Goal: Use online tool/utility: Use online tool/utility

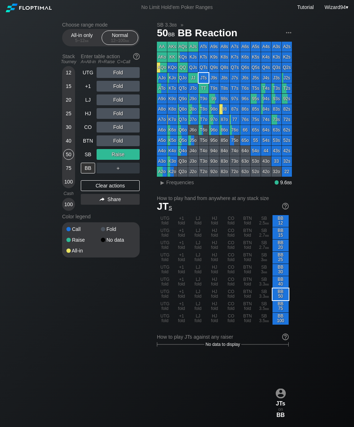
click at [86, 88] on div "+1" at bounding box center [88, 86] width 14 height 11
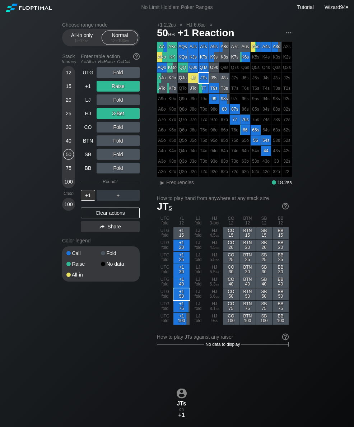
click at [84, 91] on div "+1" at bounding box center [88, 86] width 14 height 11
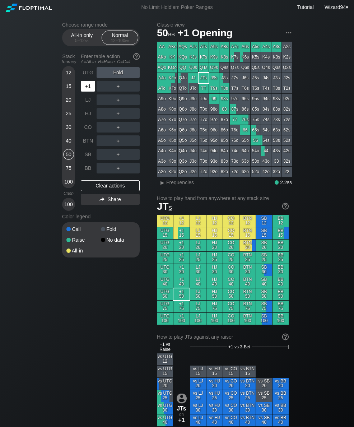
click at [88, 92] on div "+1" at bounding box center [88, 86] width 14 height 11
click at [68, 67] on div "Stack Tourney" at bounding box center [68, 59] width 19 height 17
click at [72, 41] on div "5 – 12 bb" at bounding box center [82, 40] width 30 height 5
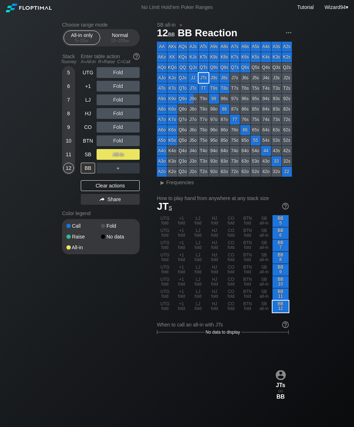
click at [117, 49] on section "Choose range mode All-in only 5 – 12 bb Normal 12 – 100 bb Stack Tourney Enter …" at bounding box center [101, 138] width 78 height 233
click at [121, 43] on div "12 – 100 bb" at bounding box center [120, 40] width 30 height 5
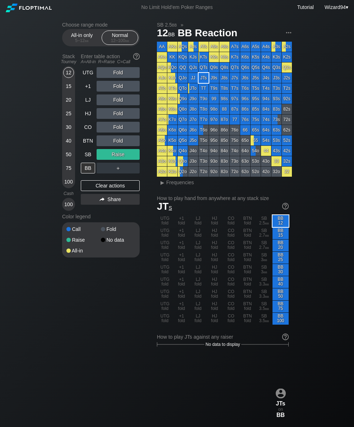
click at [66, 158] on div "50" at bounding box center [68, 154] width 11 height 11
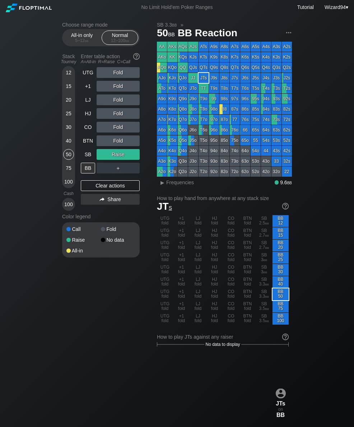
click at [86, 105] on div "LJ" at bounding box center [88, 100] width 14 height 11
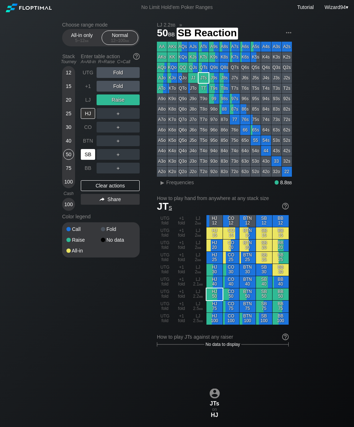
click at [86, 158] on div "SB" at bounding box center [88, 154] width 14 height 11
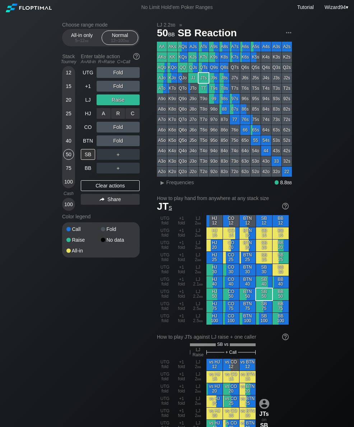
click at [115, 118] on div "R ✕" at bounding box center [118, 113] width 14 height 11
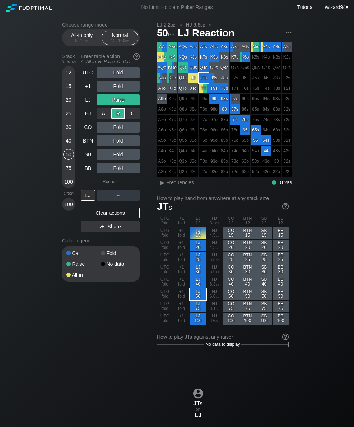
click at [65, 168] on div "75" at bounding box center [68, 168] width 11 height 11
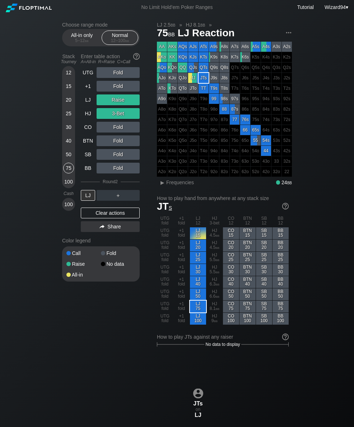
click at [89, 119] on div "HJ" at bounding box center [88, 113] width 14 height 11
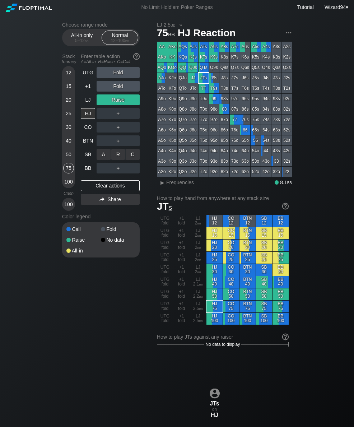
click at [118, 158] on div "R ✕" at bounding box center [118, 154] width 14 height 11
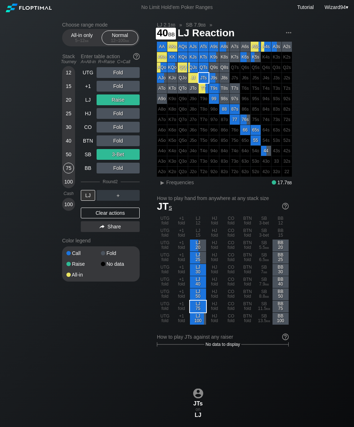
click at [68, 146] on div "40" at bounding box center [68, 140] width 11 height 11
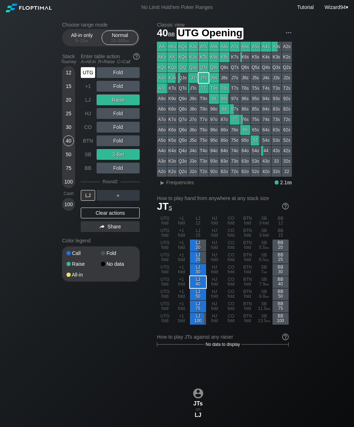
click at [86, 78] on div "UTG" at bounding box center [88, 72] width 14 height 11
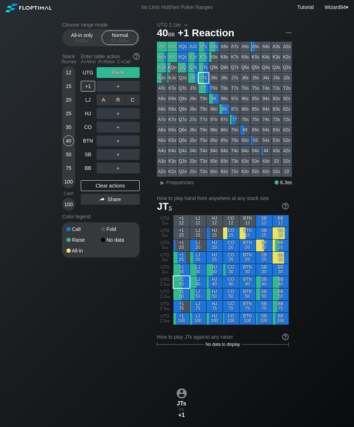
click at [115, 103] on div "R ✕" at bounding box center [118, 100] width 14 height 11
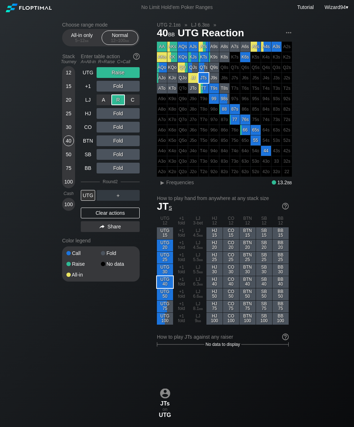
click at [76, 158] on div "Stack Tourney Enter table action A=All-in R=Raise C=Call [PHONE_NUMBER] [PHONE_…" at bounding box center [101, 143] width 78 height 184
click at [68, 158] on div "50" at bounding box center [68, 154] width 11 height 11
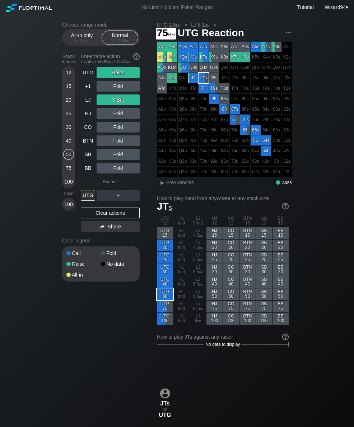
click at [66, 170] on div "75" at bounding box center [68, 168] width 11 height 11
click at [91, 78] on div "UTG" at bounding box center [88, 72] width 14 height 11
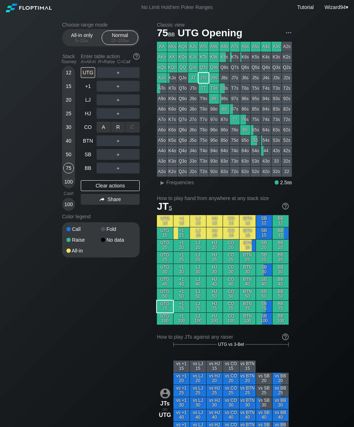
click at [114, 130] on div "R ✕" at bounding box center [118, 127] width 14 height 11
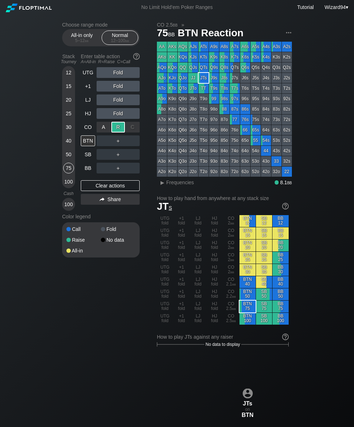
click at [118, 151] on div "＋" at bounding box center [118, 154] width 43 height 17
click at [116, 156] on div "R ✕" at bounding box center [118, 154] width 14 height 11
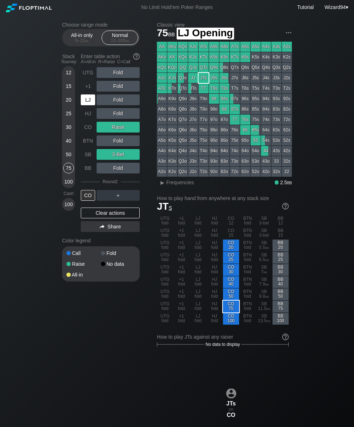
click at [89, 104] on div "LJ" at bounding box center [88, 100] width 14 height 11
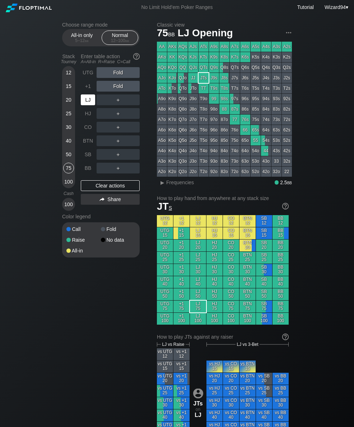
click at [92, 103] on div "LJ" at bounding box center [88, 100] width 14 height 11
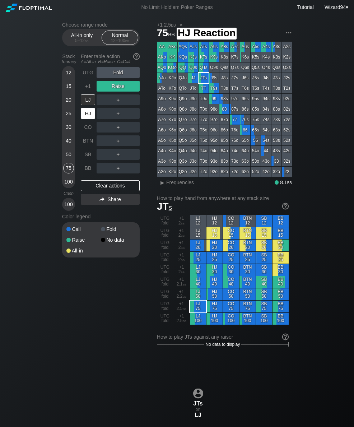
click at [87, 115] on div "HJ" at bounding box center [88, 113] width 14 height 11
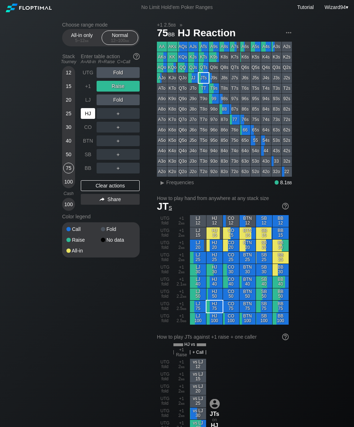
click at [68, 103] on div "20" at bounding box center [68, 100] width 11 height 11
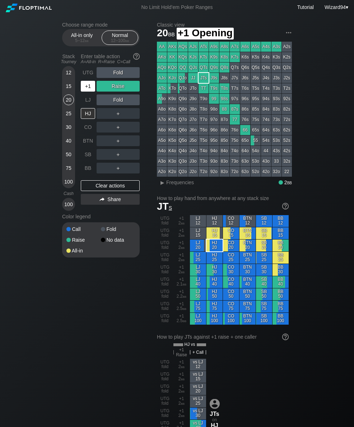
click at [92, 89] on div "+1" at bounding box center [88, 86] width 14 height 11
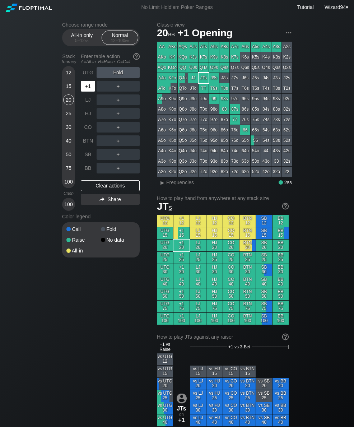
click at [87, 153] on div "SB" at bounding box center [88, 154] width 14 height 11
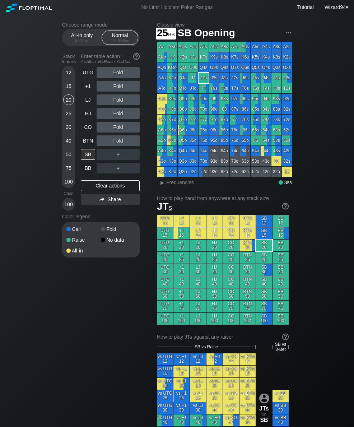
click at [69, 119] on div "25" at bounding box center [68, 113] width 11 height 11
click at [91, 115] on div "HJ" at bounding box center [88, 113] width 14 height 11
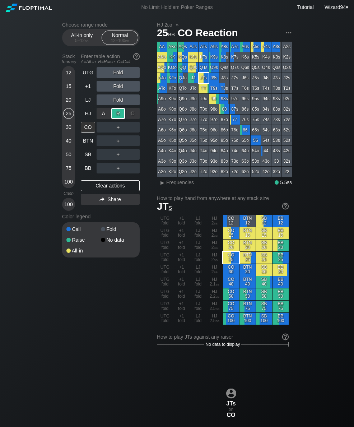
click at [88, 156] on div "SB" at bounding box center [88, 154] width 14 height 11
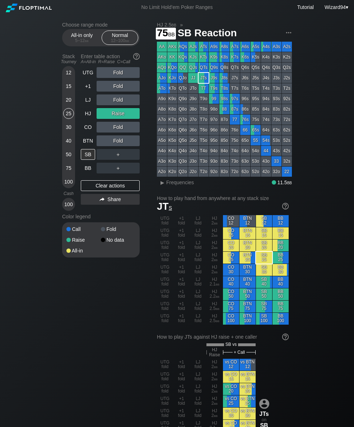
click at [64, 172] on div "75" at bounding box center [68, 168] width 11 height 11
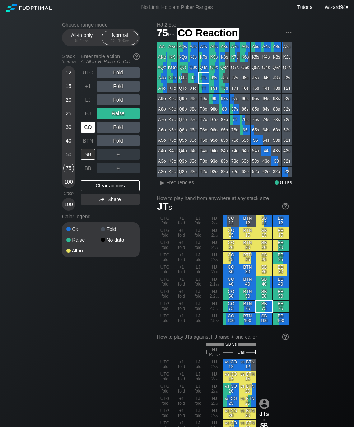
click at [84, 123] on div "CO" at bounding box center [89, 127] width 16 height 14
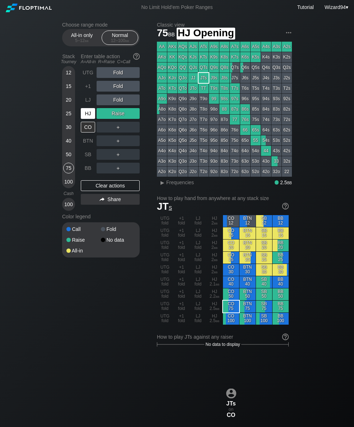
click at [91, 119] on div "HJ" at bounding box center [88, 113] width 14 height 11
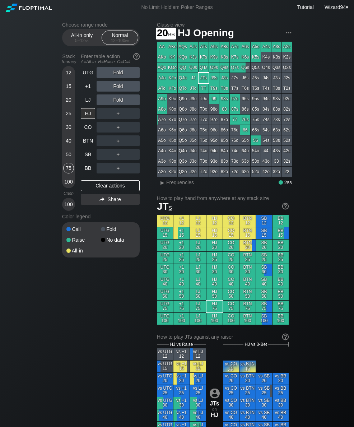
click at [66, 103] on div "20" at bounding box center [68, 100] width 11 height 11
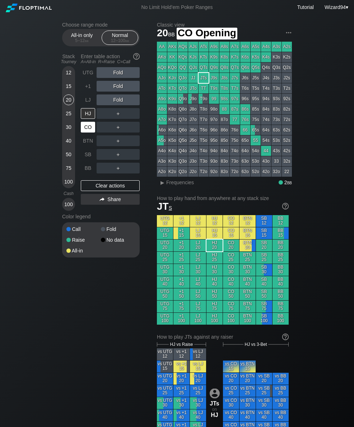
click at [86, 132] on div "CO" at bounding box center [88, 127] width 14 height 11
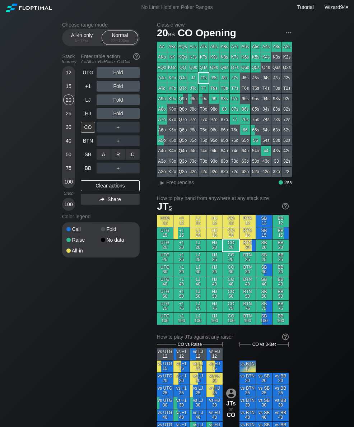
click at [137, 160] on div "C ✕" at bounding box center [133, 154] width 14 height 11
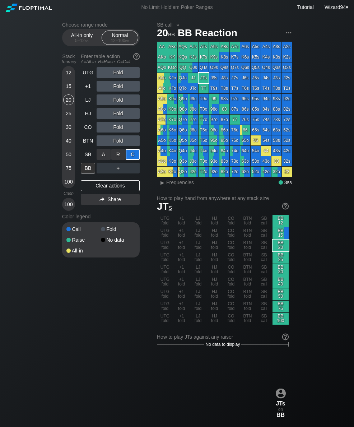
click at [68, 91] on div "15" at bounding box center [68, 86] width 11 height 11
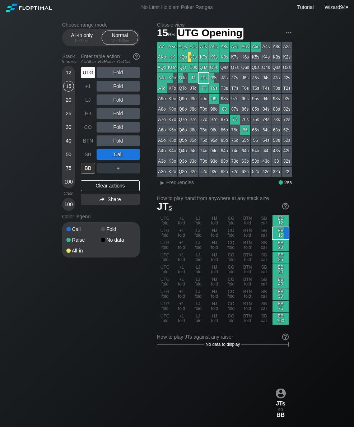
click at [88, 76] on div "UTG" at bounding box center [88, 72] width 14 height 11
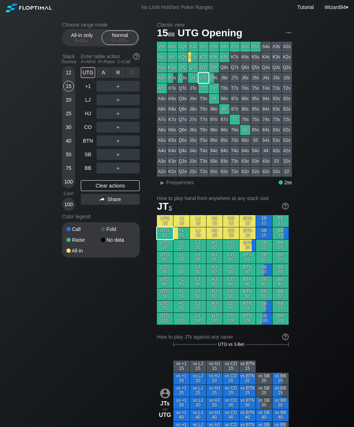
click at [119, 77] on div "R ✕" at bounding box center [118, 72] width 14 height 11
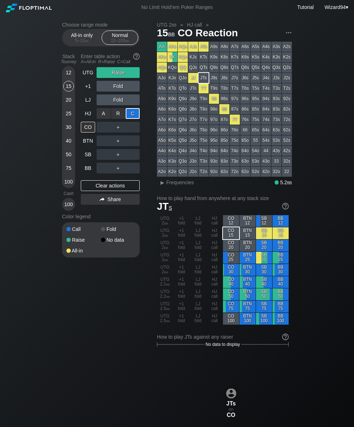
click at [83, 161] on div "SB" at bounding box center [89, 155] width 16 height 14
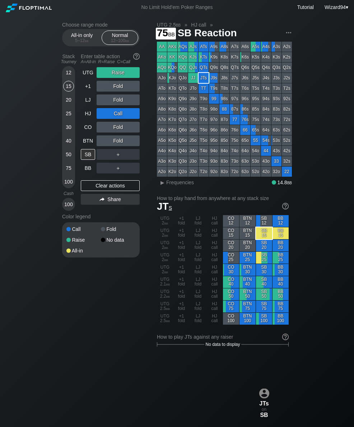
click at [69, 170] on div "75" at bounding box center [68, 168] width 11 height 11
click at [89, 78] on div "UTG" at bounding box center [88, 72] width 14 height 11
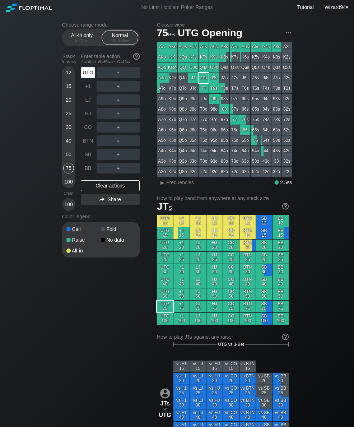
click at [88, 78] on div "UTG" at bounding box center [88, 72] width 14 height 11
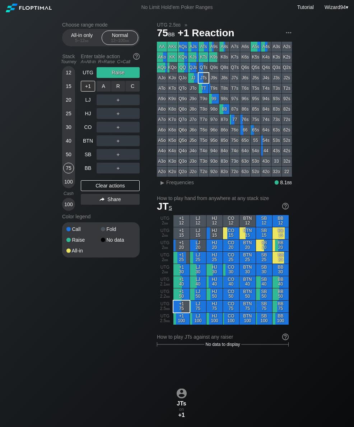
click at [130, 89] on div "C ✕" at bounding box center [133, 86] width 14 height 11
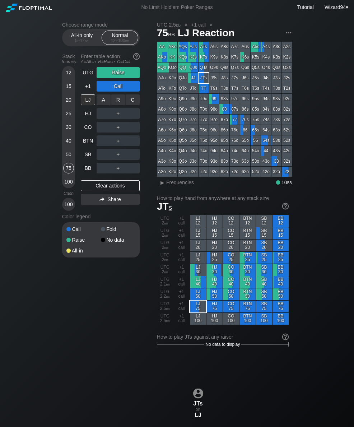
click at [119, 105] on div "R ✕" at bounding box center [118, 100] width 14 height 11
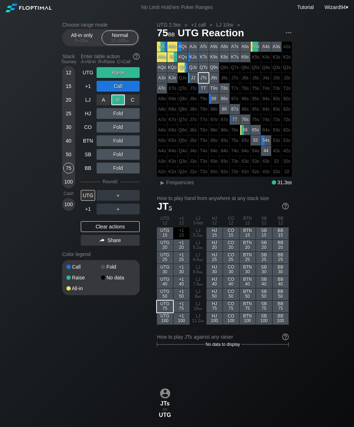
click at [65, 182] on div "100" at bounding box center [68, 181] width 11 height 11
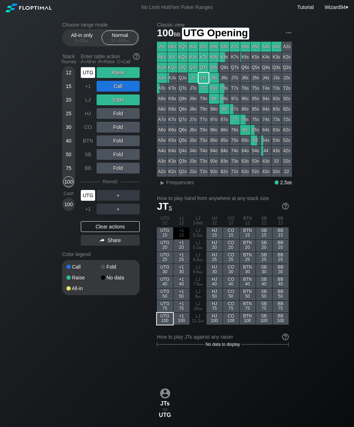
click at [86, 75] on div "UTG" at bounding box center [88, 72] width 14 height 11
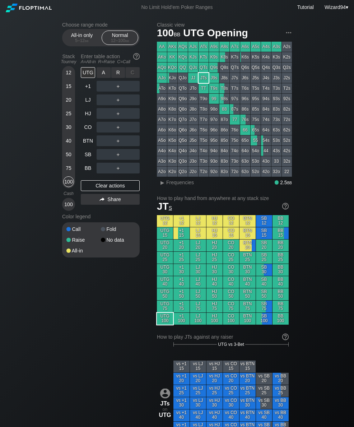
click at [104, 78] on div "A ✕" at bounding box center [104, 72] width 14 height 11
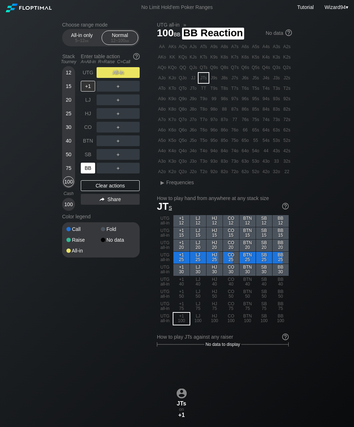
click at [90, 165] on div "BB" at bounding box center [89, 168] width 16 height 14
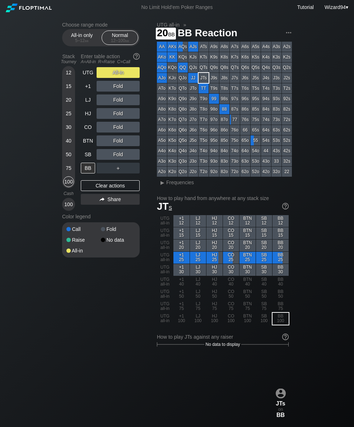
click at [67, 104] on div "20" at bounding box center [68, 100] width 11 height 11
click at [86, 74] on div "UTG" at bounding box center [88, 72] width 14 height 11
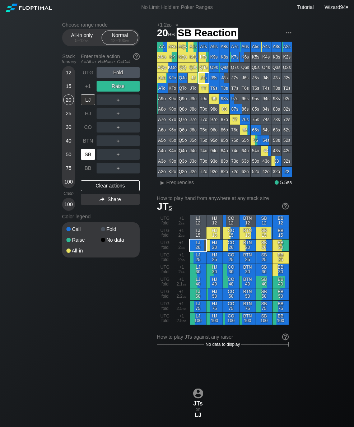
click at [86, 156] on div "SB" at bounding box center [88, 154] width 14 height 11
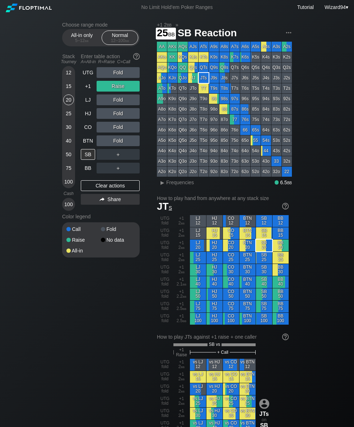
click at [65, 119] on div "25" at bounding box center [68, 113] width 11 height 11
click at [89, 157] on div "SB" at bounding box center [88, 154] width 14 height 11
click at [70, 88] on div "15" at bounding box center [68, 86] width 11 height 11
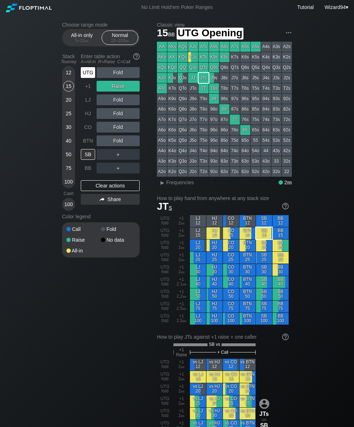
click at [87, 78] on div "UTG" at bounding box center [88, 72] width 14 height 11
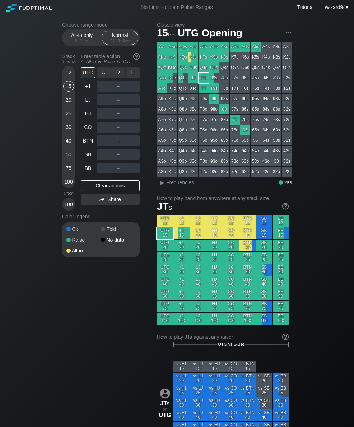
click at [117, 74] on div "R ✕" at bounding box center [118, 72] width 14 height 11
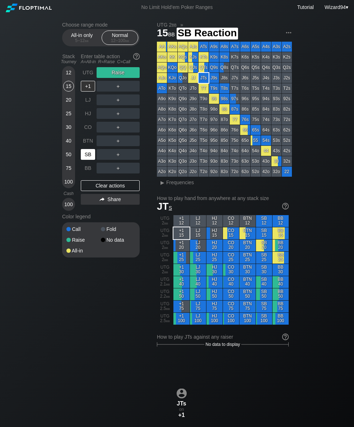
click at [86, 158] on div "SB" at bounding box center [88, 154] width 14 height 11
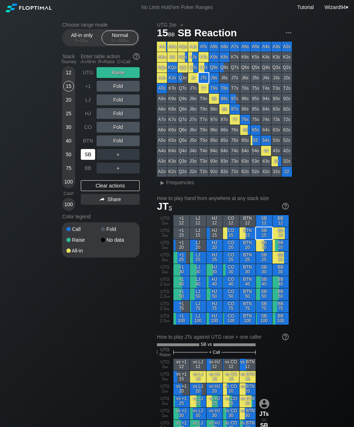
click at [65, 133] on div "30" at bounding box center [68, 127] width 11 height 11
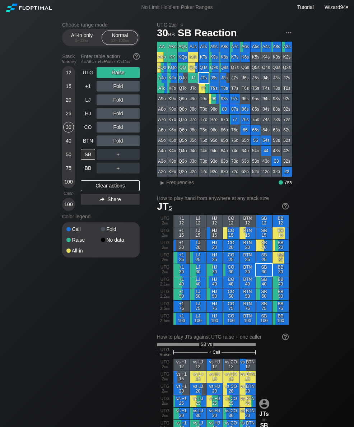
click at [88, 75] on div "UTG" at bounding box center [88, 72] width 14 height 11
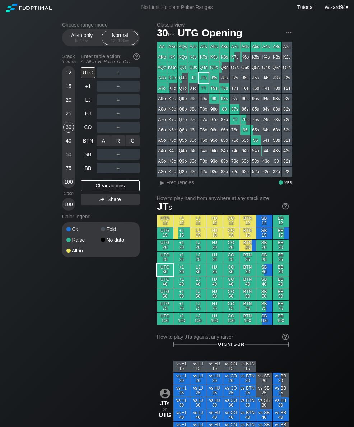
click at [111, 144] on div "R ✕" at bounding box center [118, 140] width 14 height 11
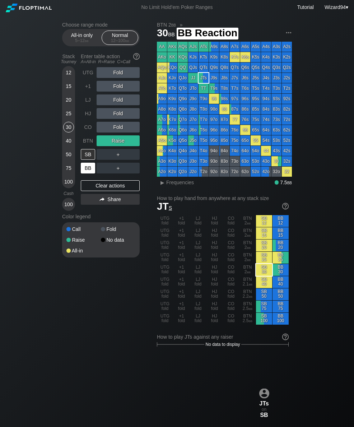
click at [89, 173] on div "BB" at bounding box center [88, 168] width 14 height 11
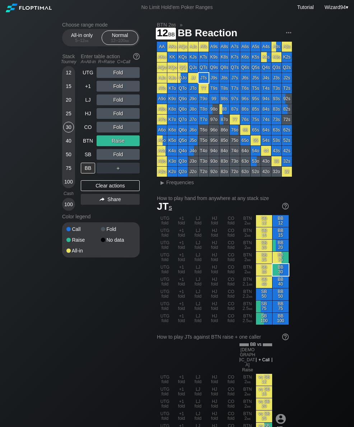
click at [71, 78] on div "12" at bounding box center [68, 72] width 11 height 11
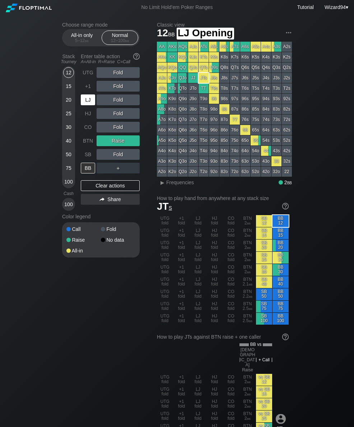
click at [83, 104] on div "LJ" at bounding box center [88, 100] width 14 height 11
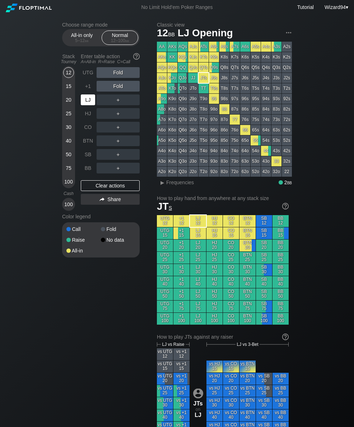
click at [90, 105] on div "LJ" at bounding box center [88, 100] width 14 height 11
click at [89, 104] on div "LJ" at bounding box center [88, 100] width 14 height 11
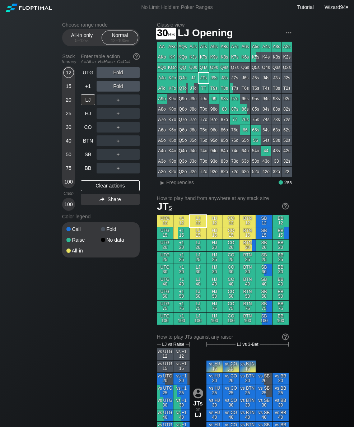
click at [66, 133] on div "30" at bounding box center [68, 127] width 11 height 11
click at [116, 87] on div "R ✕" at bounding box center [118, 86] width 14 height 11
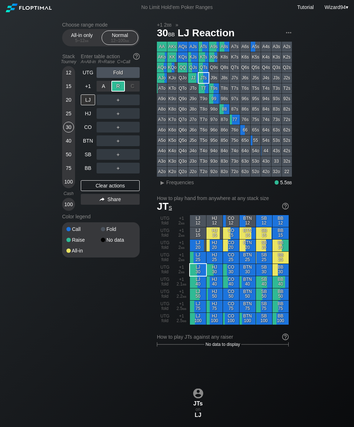
click at [119, 136] on div "＋" at bounding box center [118, 141] width 43 height 17
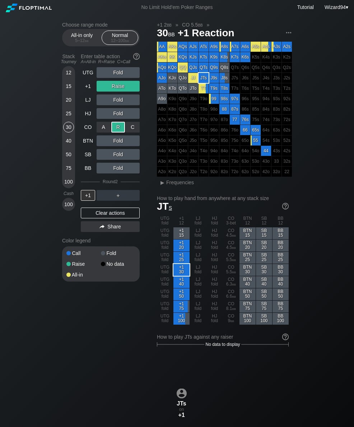
click at [69, 146] on div "40" at bounding box center [68, 140] width 11 height 11
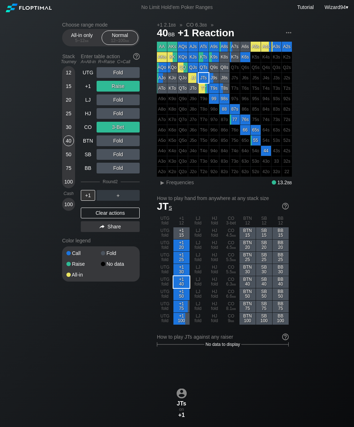
click at [78, 36] on div "All-in only 5 – 12 bb" at bounding box center [81, 38] width 33 height 14
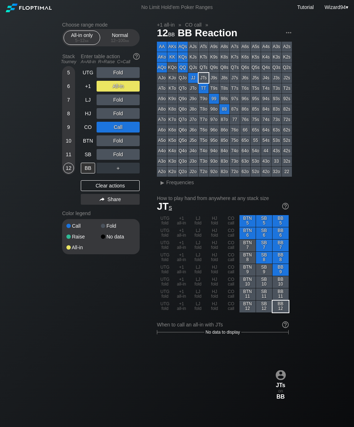
click at [66, 92] on div "6" at bounding box center [68, 86] width 11 height 11
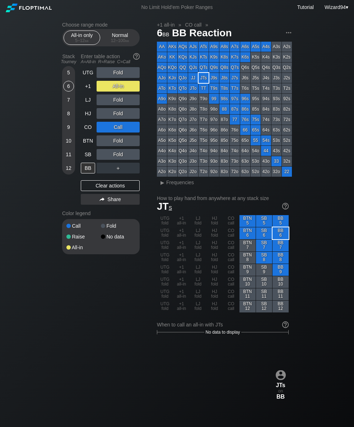
click at [88, 92] on div "+1" at bounding box center [88, 86] width 14 height 11
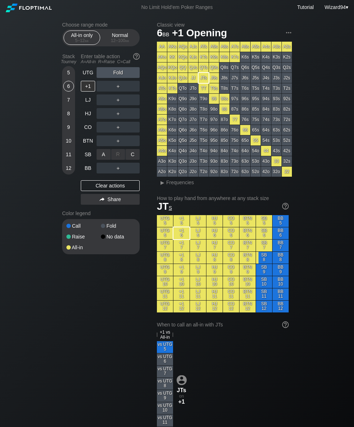
click at [102, 160] on div "A ✕" at bounding box center [104, 154] width 14 height 11
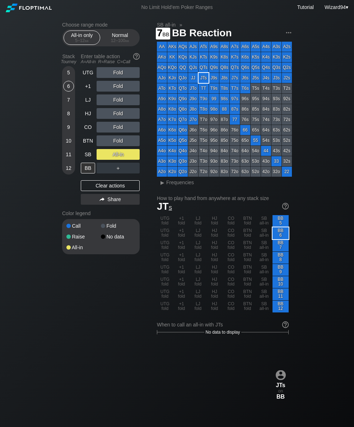
click at [66, 105] on div "7" at bounding box center [68, 100] width 11 height 11
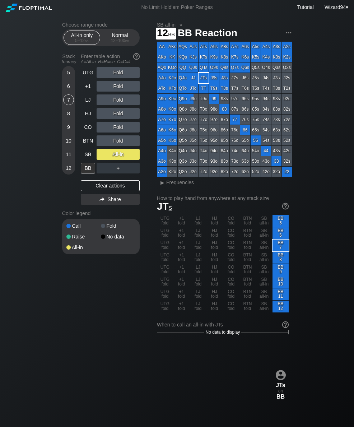
click at [65, 172] on div "12" at bounding box center [68, 168] width 11 height 11
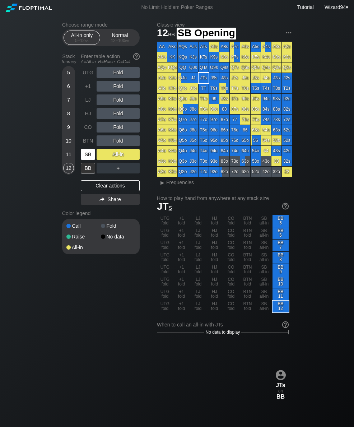
click at [90, 158] on div "SB" at bounding box center [88, 154] width 14 height 11
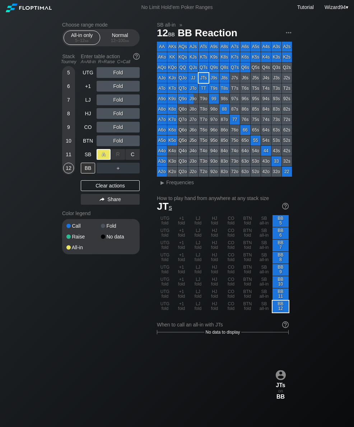
click at [121, 41] on div "12 – 100 bb" at bounding box center [120, 40] width 30 height 5
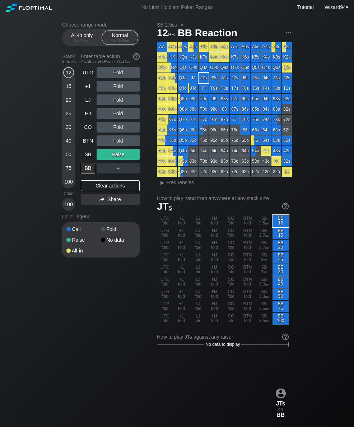
click at [68, 158] on div "50" at bounding box center [68, 154] width 11 height 11
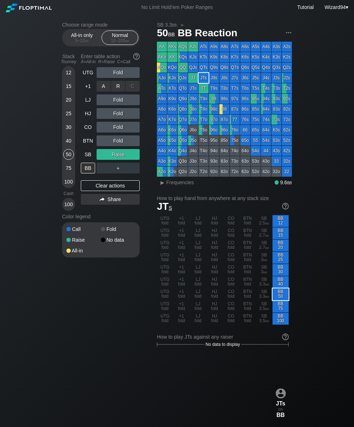
click at [112, 90] on div "R ✕" at bounding box center [118, 86] width 14 height 11
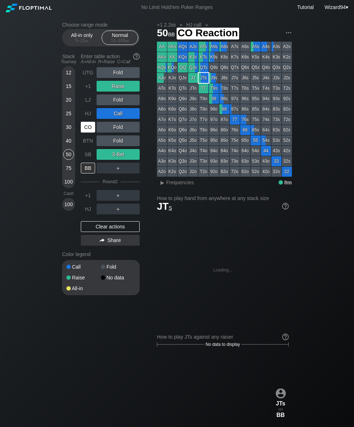
click at [90, 132] on div "CO" at bounding box center [88, 127] width 14 height 11
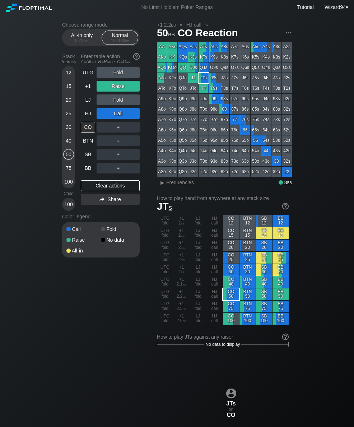
click at [79, 36] on div "All-in only 5 – 12 bb" at bounding box center [81, 38] width 33 height 14
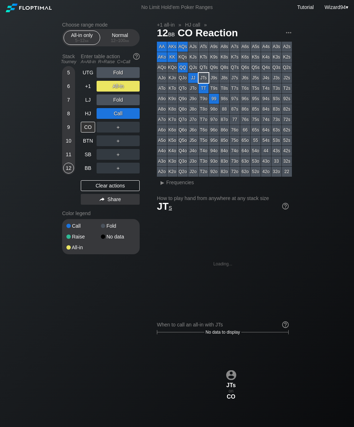
click at [118, 42] on div "12 – 100 bb" at bounding box center [120, 40] width 30 height 5
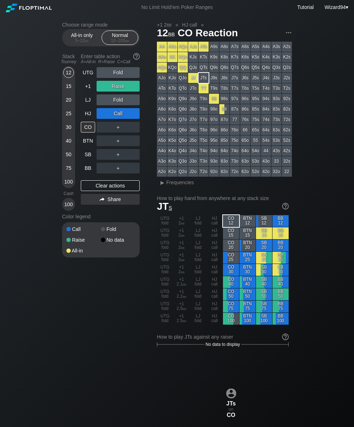
click at [72, 76] on div "12" at bounding box center [68, 72] width 11 height 11
click at [90, 90] on div "+1" at bounding box center [88, 86] width 14 height 11
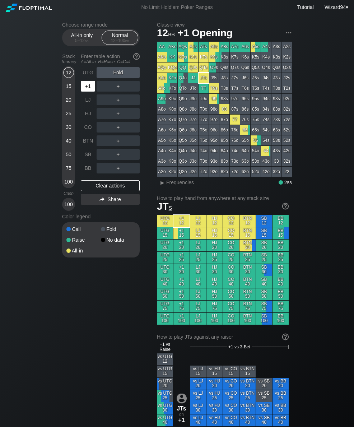
click at [91, 87] on div "+1" at bounding box center [88, 86] width 14 height 11
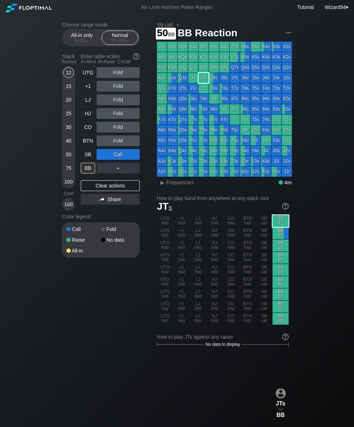
click at [71, 152] on div "50" at bounding box center [68, 156] width 11 height 14
click at [88, 101] on div "LJ" at bounding box center [88, 100] width 14 height 11
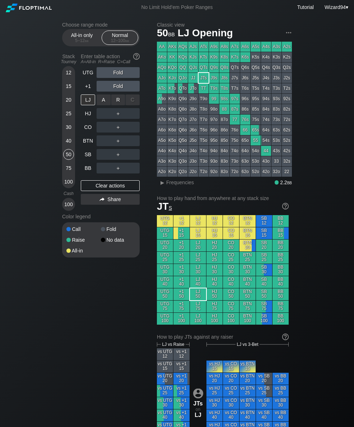
click at [121, 104] on div "R ✕" at bounding box center [118, 100] width 14 height 11
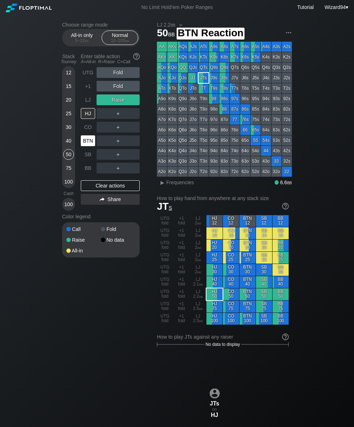
click at [87, 144] on div "BTN" at bounding box center [88, 140] width 14 height 11
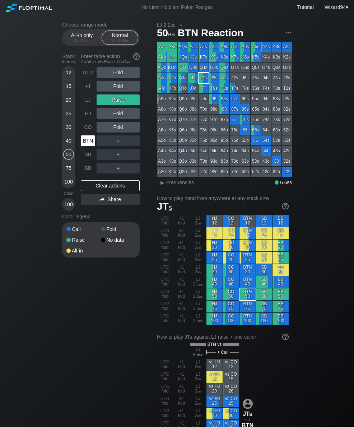
click at [67, 172] on div "75" at bounding box center [68, 168] width 11 height 11
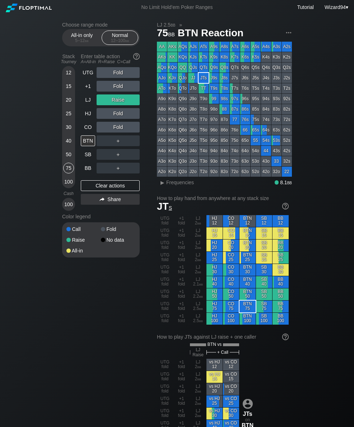
click at [88, 102] on div "LJ" at bounding box center [88, 100] width 14 height 11
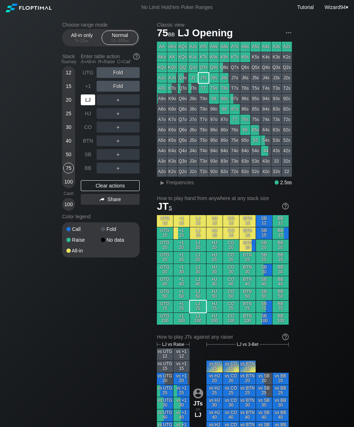
click at [84, 76] on div "UTG" at bounding box center [88, 72] width 14 height 11
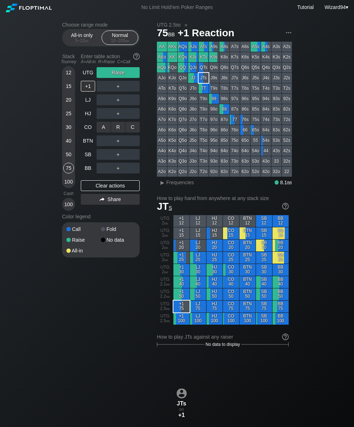
click at [116, 130] on div "R ✕" at bounding box center [118, 127] width 14 height 11
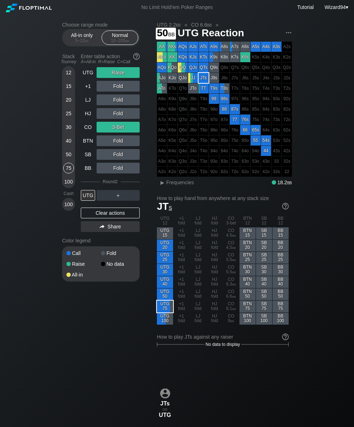
click at [69, 152] on div "50" at bounding box center [68, 154] width 11 height 11
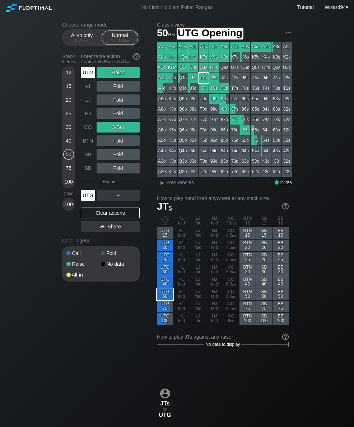
click at [84, 77] on div "UTG" at bounding box center [88, 72] width 14 height 11
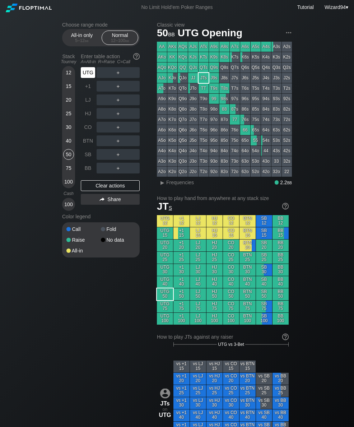
click at [85, 75] on div "UTG" at bounding box center [88, 72] width 14 height 11
click at [83, 132] on div "CO" at bounding box center [88, 127] width 14 height 11
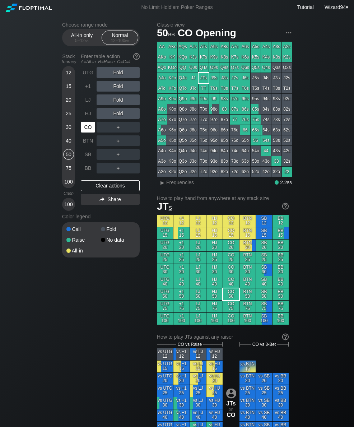
click at [68, 114] on div "25" at bounding box center [68, 113] width 11 height 11
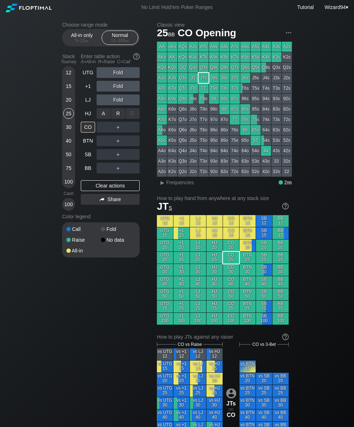
click at [119, 115] on div "R ✕" at bounding box center [118, 113] width 14 height 11
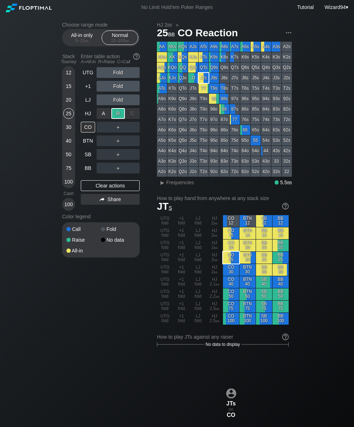
click at [87, 142] on div "BTN" at bounding box center [88, 140] width 14 height 11
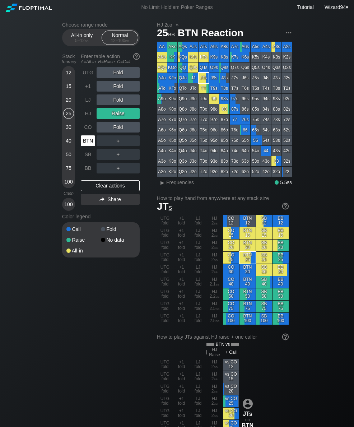
click at [88, 146] on div "BTN" at bounding box center [88, 140] width 14 height 11
click at [117, 135] on div "A ✕ R ✕ C ✕ ＋" at bounding box center [118, 141] width 43 height 17
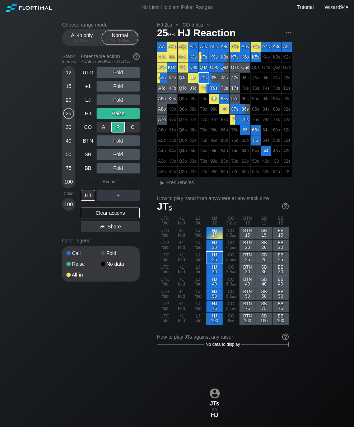
click at [84, 146] on div "BTN" at bounding box center [88, 140] width 14 height 11
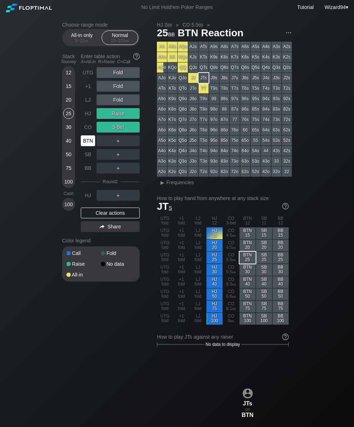
click at [83, 146] on div "BTN" at bounding box center [88, 140] width 14 height 11
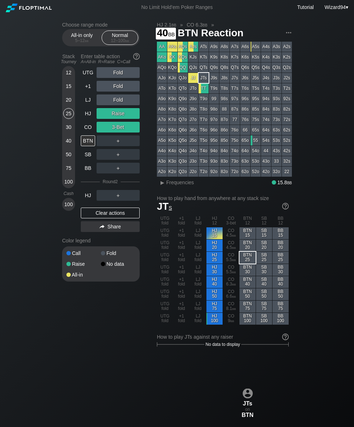
click at [68, 143] on div "40" at bounding box center [68, 140] width 11 height 11
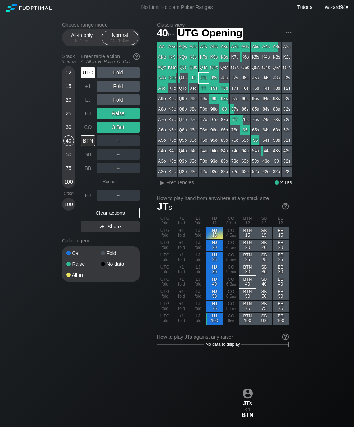
click at [88, 78] on div "UTG" at bounding box center [88, 72] width 14 height 11
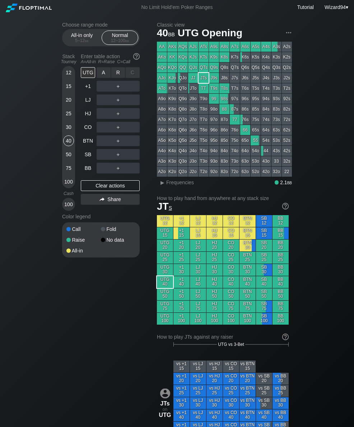
click at [120, 74] on div "R ✕" at bounding box center [118, 72] width 14 height 11
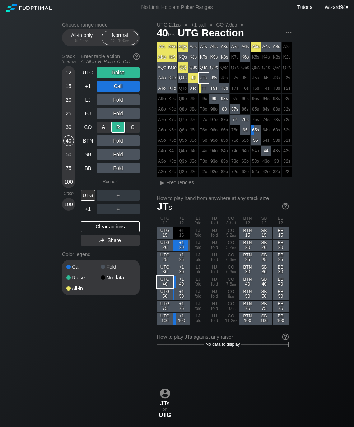
click at [90, 212] on div "+1" at bounding box center [88, 209] width 14 height 11
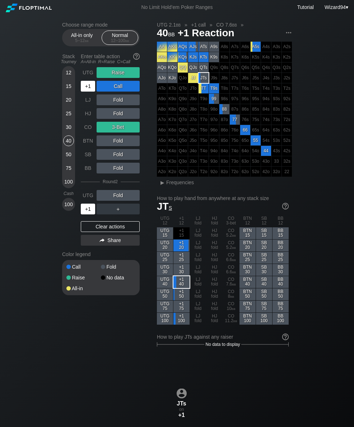
click at [69, 105] on div "20" at bounding box center [68, 100] width 11 height 11
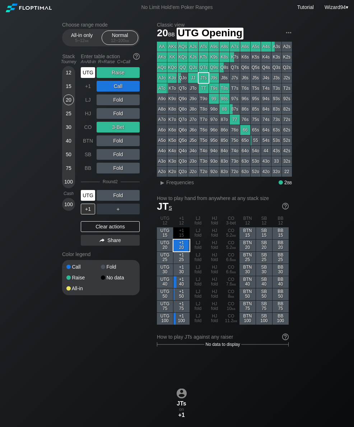
click at [87, 76] on div "UTG" at bounding box center [88, 72] width 14 height 11
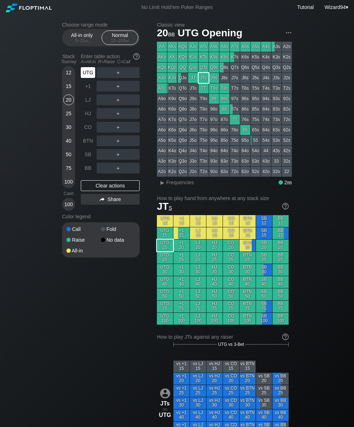
click at [88, 75] on div "UTG" at bounding box center [88, 72] width 14 height 11
click at [88, 142] on div "BTN" at bounding box center [88, 140] width 14 height 11
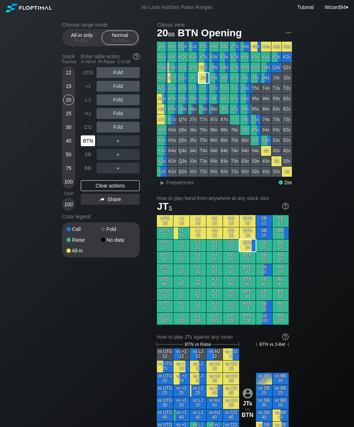
click at [89, 146] on div "BTN" at bounding box center [88, 140] width 14 height 11
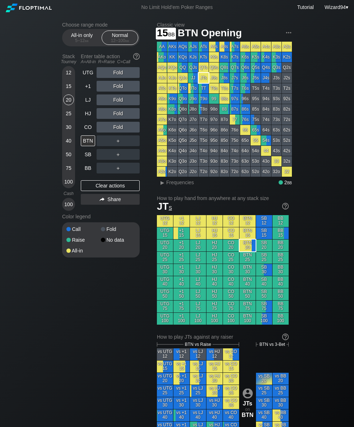
click at [68, 90] on div "15" at bounding box center [68, 86] width 11 height 11
click at [118, 102] on div "R ✕" at bounding box center [118, 100] width 14 height 11
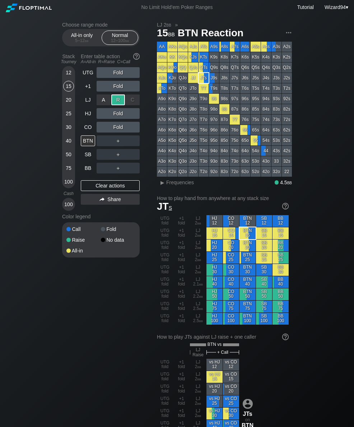
click at [88, 157] on div "SB" at bounding box center [88, 154] width 14 height 11
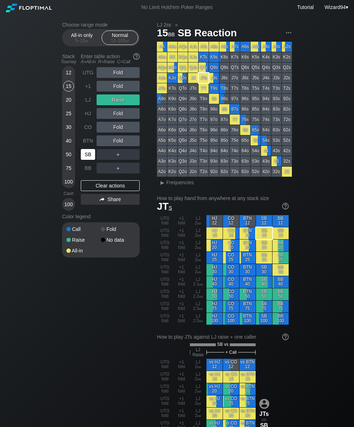
click at [86, 157] on div "SB" at bounding box center [88, 154] width 14 height 11
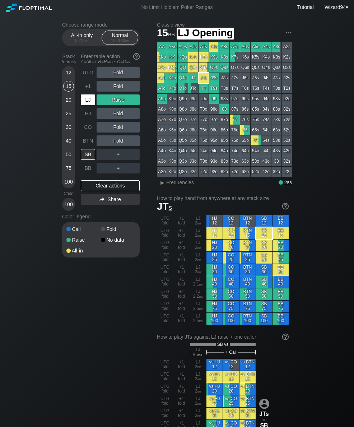
click at [84, 101] on div "LJ" at bounding box center [88, 100] width 14 height 11
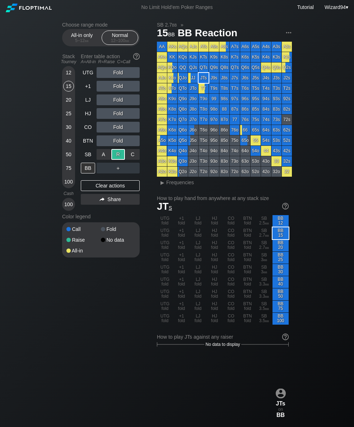
click at [89, 154] on div "SB" at bounding box center [88, 154] width 14 height 11
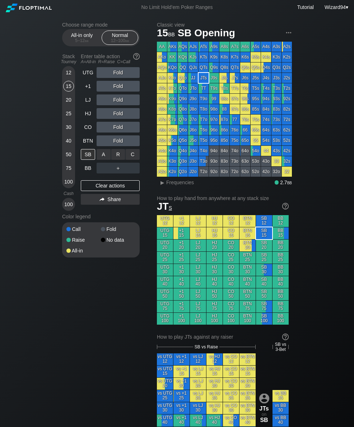
click at [132, 156] on div "C ✕" at bounding box center [133, 154] width 14 height 11
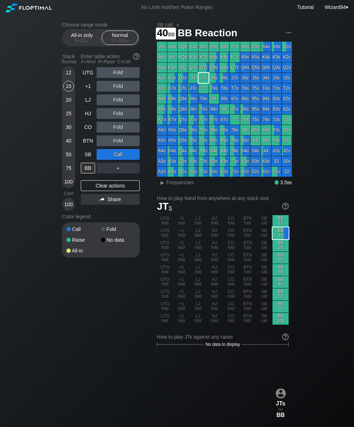
click at [67, 143] on div "40" at bounding box center [68, 140] width 11 height 11
click at [87, 131] on div "CO" at bounding box center [88, 127] width 14 height 11
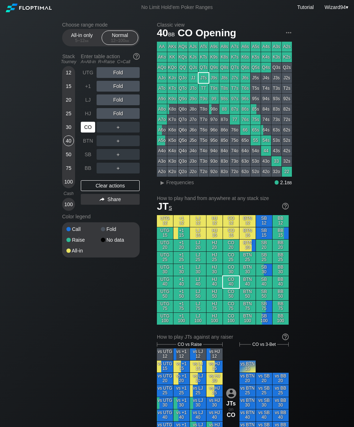
click at [92, 133] on div "CO" at bounding box center [88, 127] width 14 height 11
click at [67, 157] on div "50" at bounding box center [68, 154] width 11 height 11
click at [90, 104] on div "LJ" at bounding box center [88, 100] width 14 height 11
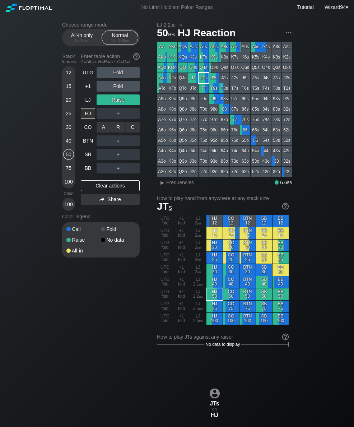
click at [120, 133] on div "R ✕" at bounding box center [118, 127] width 14 height 11
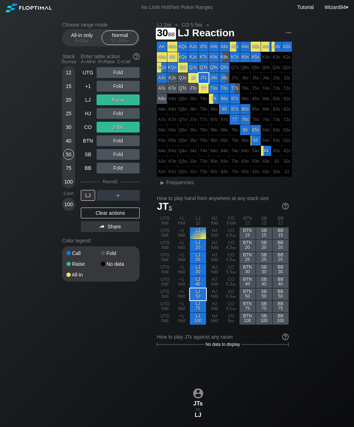
click at [69, 133] on div "30" at bounding box center [68, 127] width 11 height 11
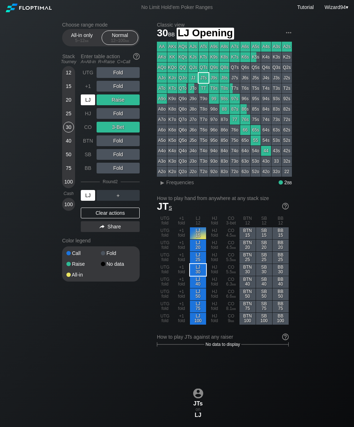
click at [86, 104] on div "LJ" at bounding box center [88, 100] width 14 height 11
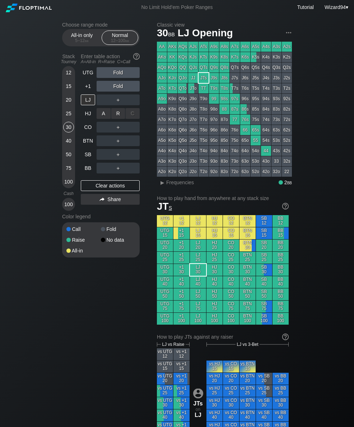
click at [119, 117] on div "R ✕" at bounding box center [118, 113] width 14 height 11
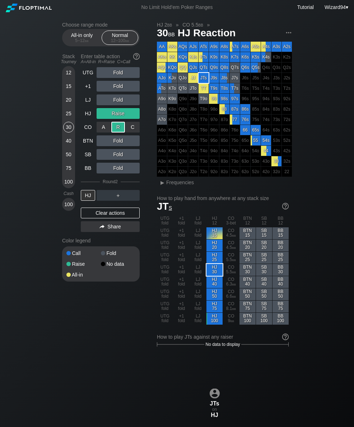
click at [69, 105] on div "20" at bounding box center [68, 100] width 11 height 11
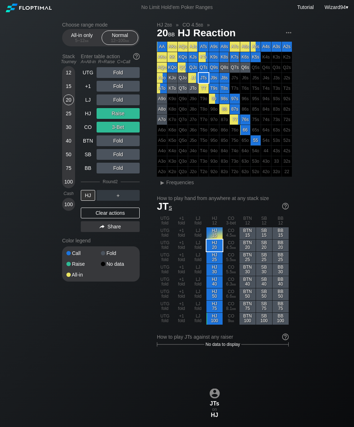
click at [89, 119] on div "HJ" at bounding box center [88, 113] width 14 height 11
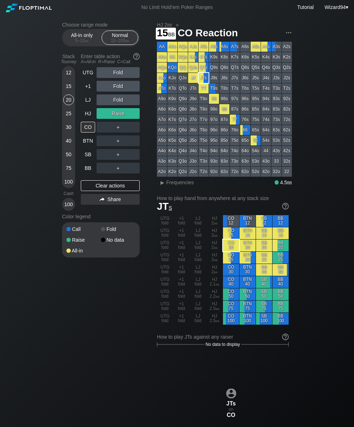
click at [66, 90] on div "15" at bounding box center [68, 86] width 11 height 11
click at [85, 119] on div "HJ" at bounding box center [88, 113] width 14 height 11
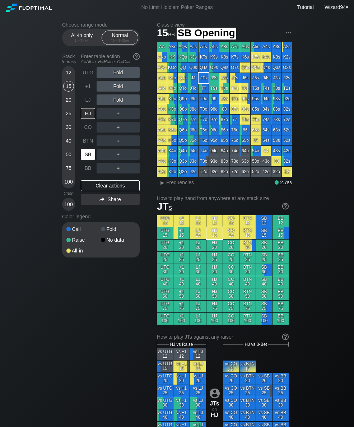
click at [86, 155] on div "SB" at bounding box center [88, 154] width 14 height 11
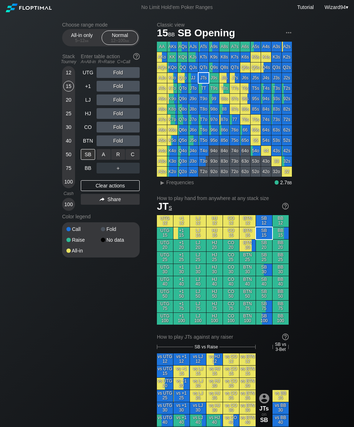
click at [115, 153] on div "R ✕" at bounding box center [118, 154] width 14 height 11
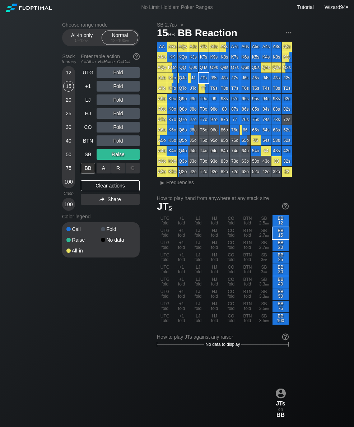
click at [118, 171] on div "R ✕" at bounding box center [118, 168] width 14 height 11
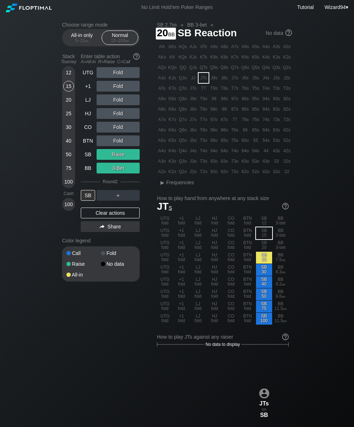
click at [69, 101] on div "20" at bounding box center [68, 100] width 11 height 11
click at [88, 89] on div "+1" at bounding box center [88, 86] width 14 height 11
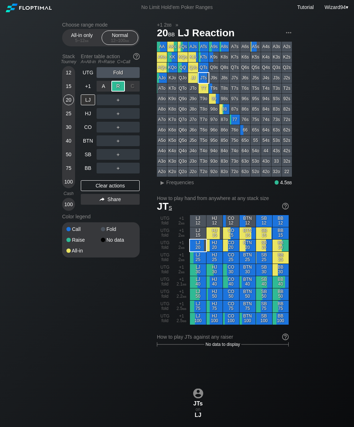
click at [70, 170] on div "75" at bounding box center [68, 168] width 11 height 11
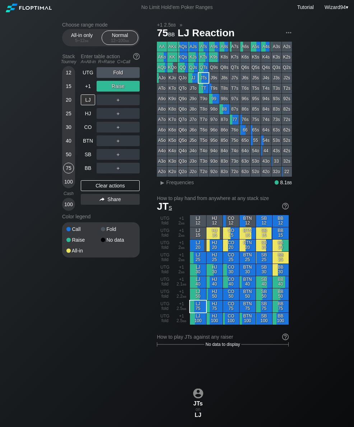
click at [90, 90] on div "+1" at bounding box center [88, 86] width 14 height 11
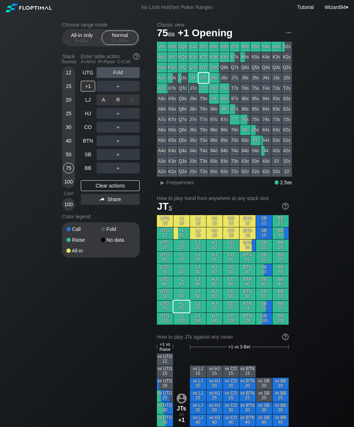
click at [116, 98] on div "R ✕" at bounding box center [118, 100] width 14 height 11
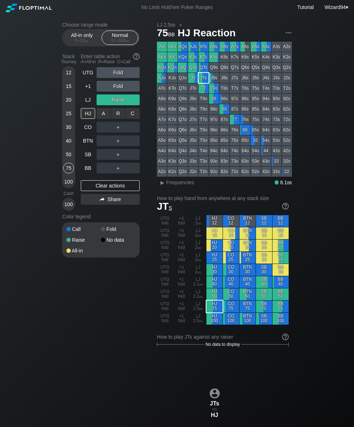
click at [113, 112] on div "R ✕" at bounding box center [118, 113] width 14 height 11
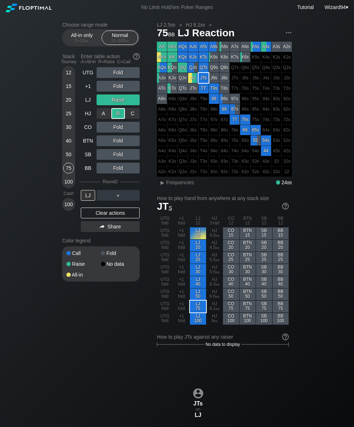
click at [92, 142] on div "BTN" at bounding box center [88, 140] width 14 height 11
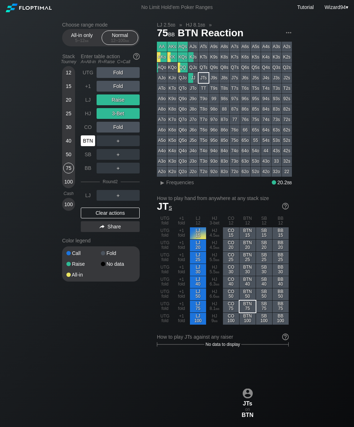
click at [84, 88] on div "+1" at bounding box center [88, 86] width 14 height 11
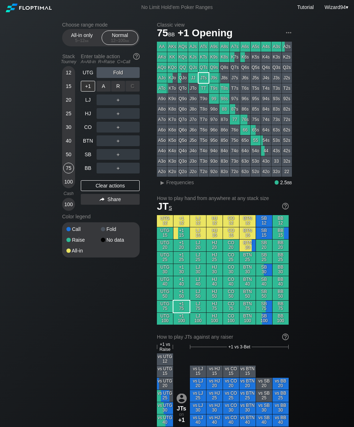
click at [120, 86] on div "R ✕" at bounding box center [118, 86] width 14 height 11
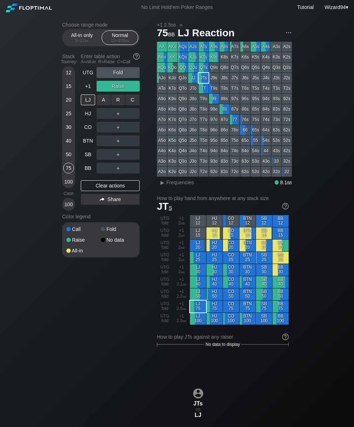
click at [114, 101] on div "R ✕" at bounding box center [118, 100] width 14 height 11
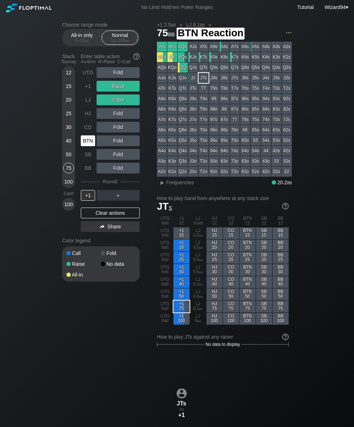
click at [88, 143] on div "BTN" at bounding box center [88, 140] width 14 height 11
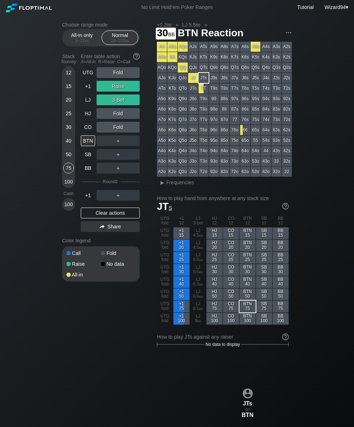
click at [66, 132] on div "30" at bounding box center [68, 127] width 11 height 11
click at [89, 87] on div "+1" at bounding box center [88, 86] width 14 height 11
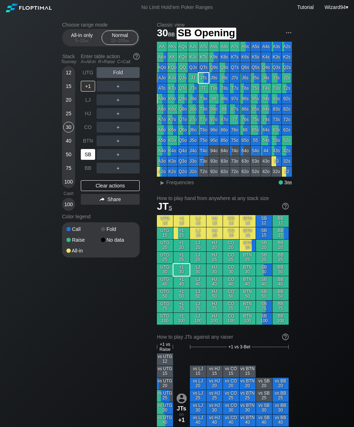
click at [89, 156] on div "SB" at bounding box center [88, 154] width 14 height 11
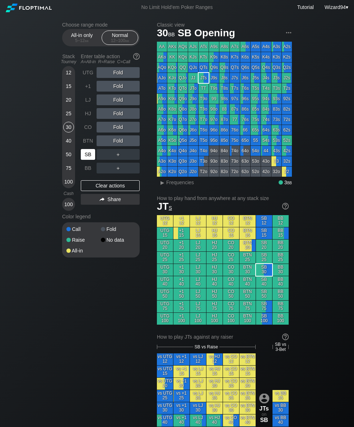
click at [66, 115] on div "25" at bounding box center [68, 113] width 11 height 11
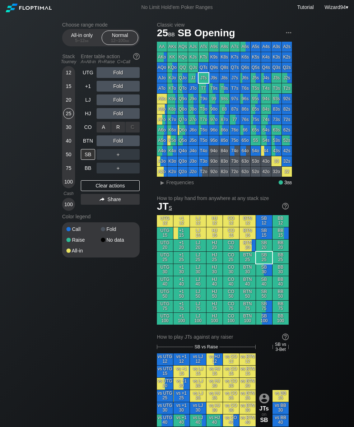
click at [120, 133] on div "R ✕" at bounding box center [118, 127] width 14 height 11
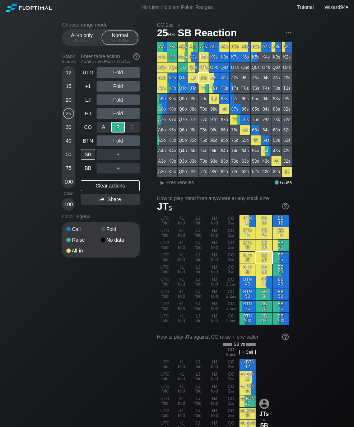
click at [86, 170] on div "BB" at bounding box center [88, 168] width 14 height 11
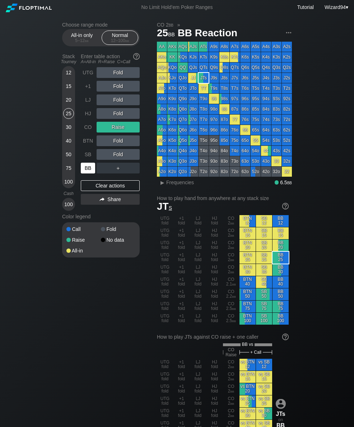
click at [89, 174] on div "BB" at bounding box center [88, 168] width 14 height 11
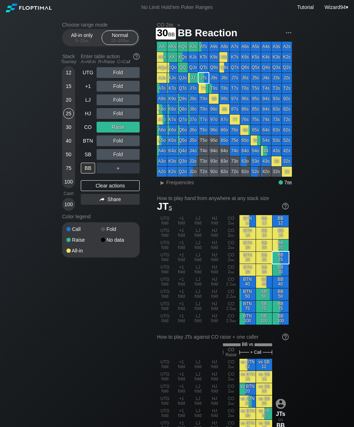
click at [67, 128] on div "30" at bounding box center [68, 127] width 11 height 11
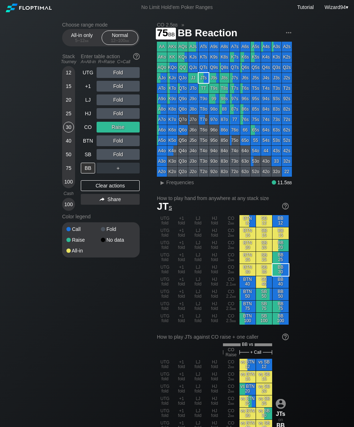
click at [65, 171] on div "75" at bounding box center [68, 168] width 11 height 11
click at [85, 129] on div "CO" at bounding box center [88, 127] width 14 height 11
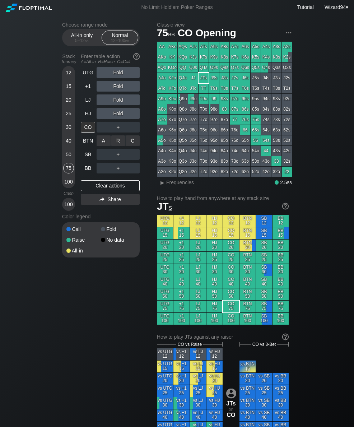
click at [116, 146] on div "R ✕" at bounding box center [118, 140] width 14 height 11
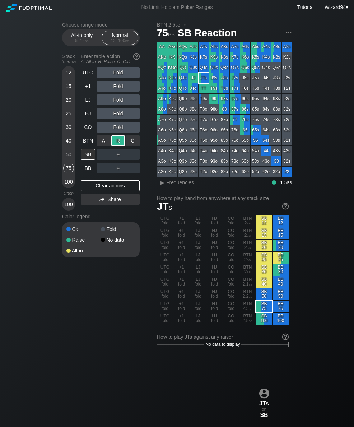
click at [84, 172] on div "BB" at bounding box center [88, 168] width 14 height 11
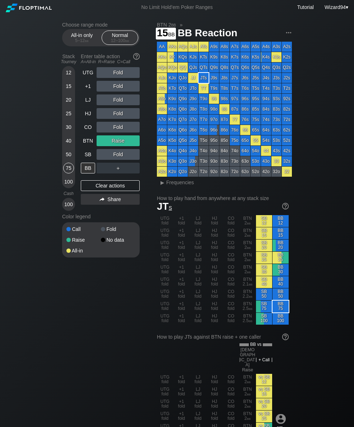
click at [65, 92] on div "15" at bounding box center [68, 86] width 11 height 11
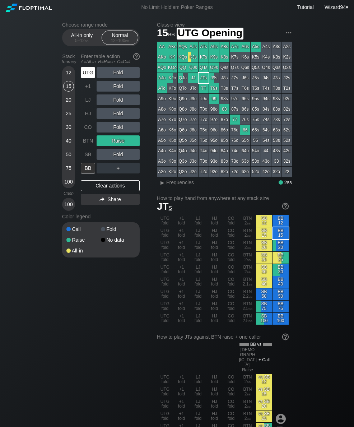
click at [86, 78] on div "UTG" at bounding box center [88, 72] width 14 height 11
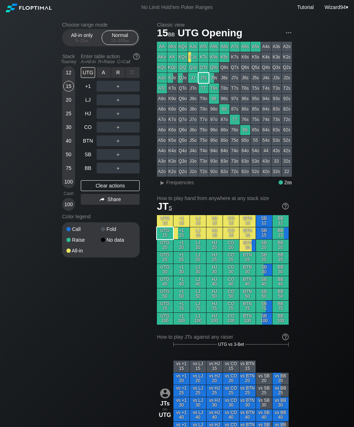
click at [105, 78] on div "A ✕" at bounding box center [104, 72] width 14 height 11
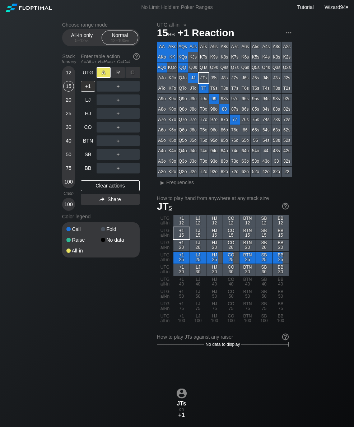
click at [90, 105] on div "LJ" at bounding box center [88, 100] width 14 height 11
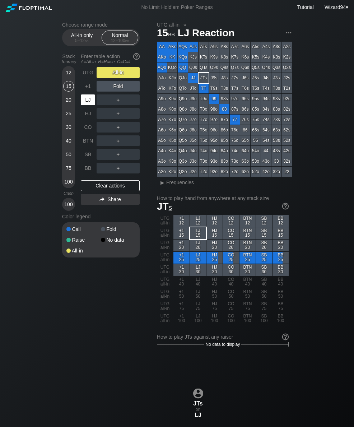
click at [91, 104] on div "LJ" at bounding box center [88, 100] width 14 height 11
click at [64, 122] on div "25" at bounding box center [68, 115] width 11 height 14
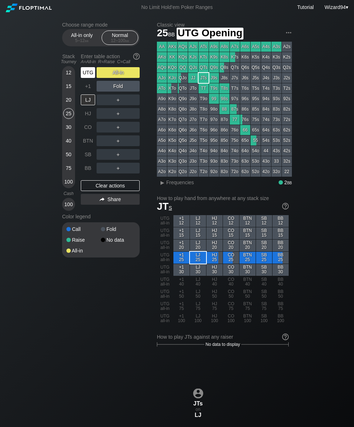
click at [88, 78] on div "UTG" at bounding box center [88, 72] width 14 height 11
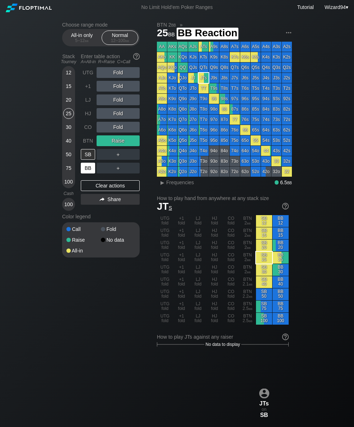
click at [85, 171] on div "BB" at bounding box center [88, 168] width 14 height 11
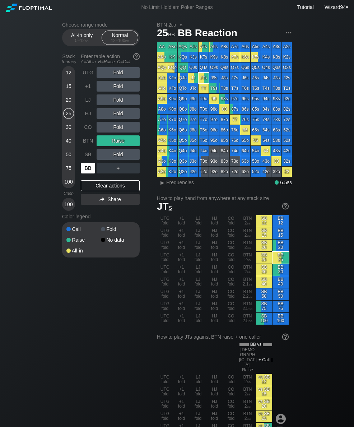
click at [83, 173] on div "BB" at bounding box center [88, 168] width 14 height 11
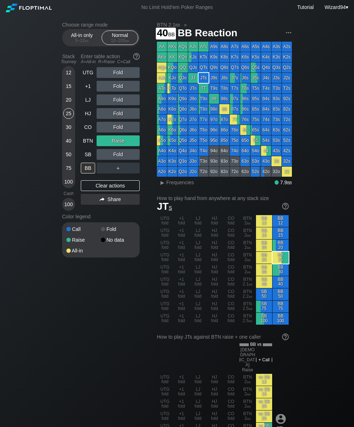
click at [67, 144] on div "40" at bounding box center [68, 140] width 11 height 11
click at [92, 128] on div "CO" at bounding box center [88, 127] width 14 height 11
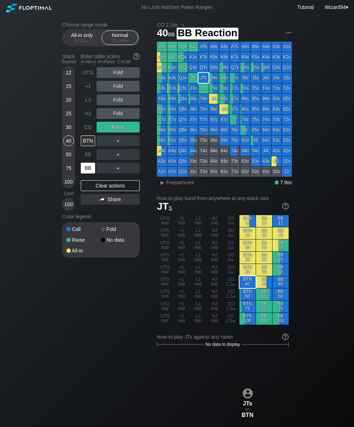
click at [84, 165] on div "BB" at bounding box center [89, 168] width 16 height 14
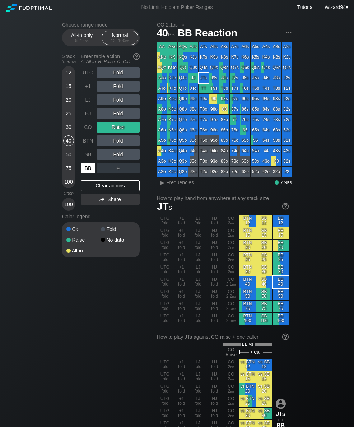
click at [86, 154] on div "SB" at bounding box center [88, 154] width 14 height 11
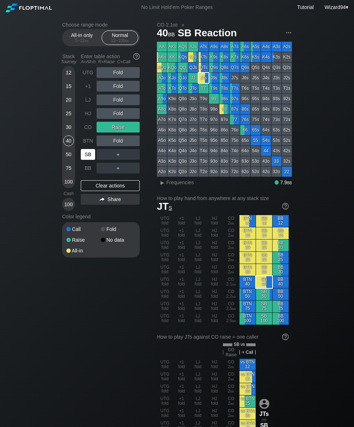
click at [66, 187] on div "100" at bounding box center [68, 181] width 11 height 11
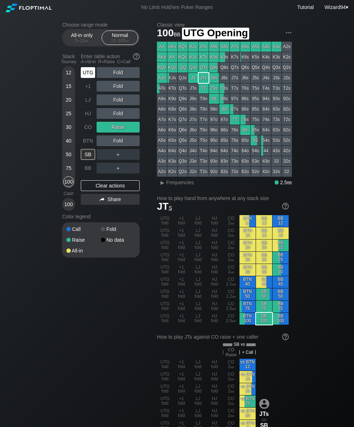
click at [83, 79] on div "UTG" at bounding box center [89, 73] width 16 height 14
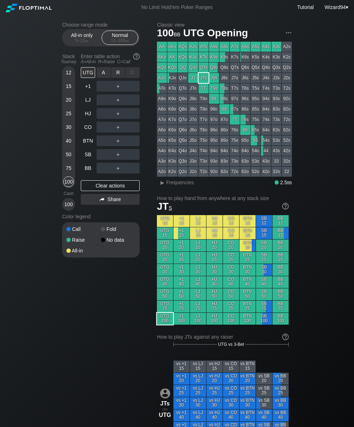
click at [119, 74] on div "R ✕" at bounding box center [118, 72] width 14 height 11
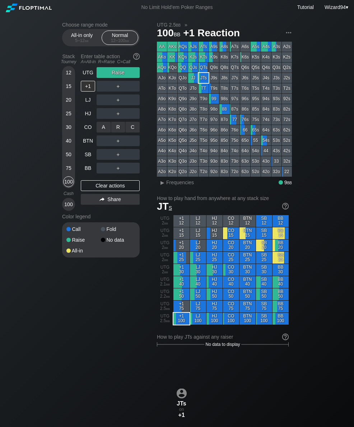
click at [133, 132] on div "C ✕" at bounding box center [133, 127] width 14 height 11
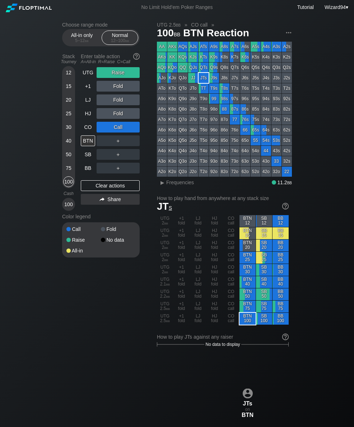
click at [119, 177] on div "UTG Raise +1 Fold LJ Fold HJ Fold CO Call BTN ＋ SB ＋ BB ＋ Clear actions Share" at bounding box center [110, 139] width 59 height 144
click at [116, 172] on div "R ✕" at bounding box center [118, 168] width 14 height 11
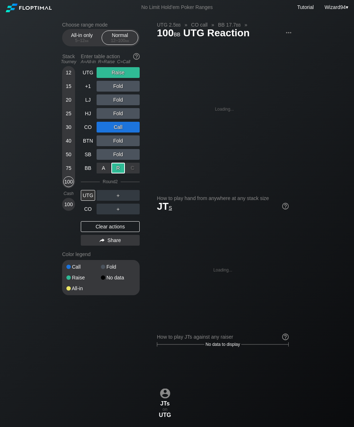
click at [89, 214] on div "CO" at bounding box center [88, 209] width 14 height 11
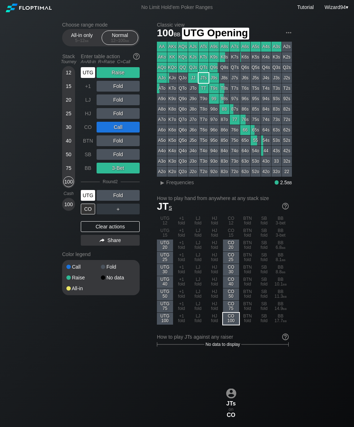
click at [91, 78] on div "UTG" at bounding box center [88, 72] width 14 height 11
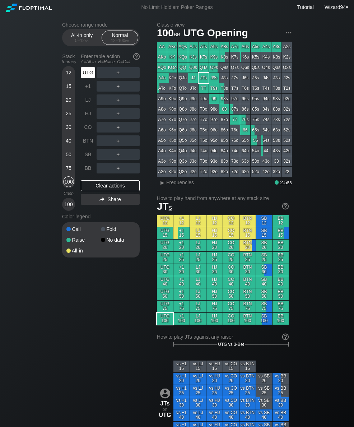
click at [84, 76] on div "UTG" at bounding box center [88, 72] width 14 height 11
click at [118, 78] on div "R ✕" at bounding box center [118, 72] width 14 height 11
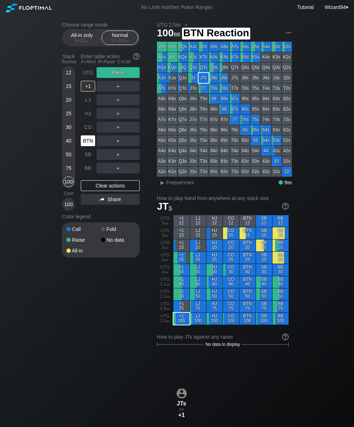
click at [87, 146] on div "BTN" at bounding box center [88, 140] width 14 height 11
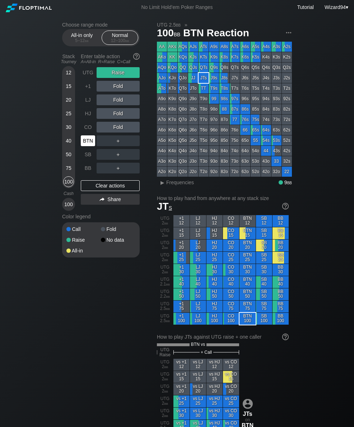
click at [69, 89] on div "15" at bounding box center [68, 86] width 11 height 11
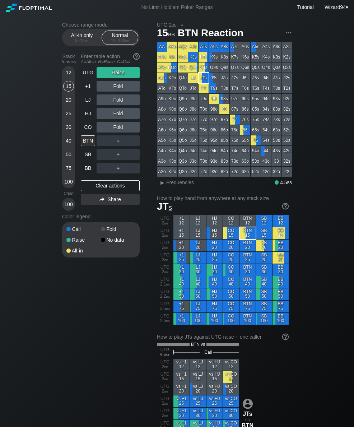
click at [67, 103] on div "20" at bounding box center [68, 100] width 11 height 11
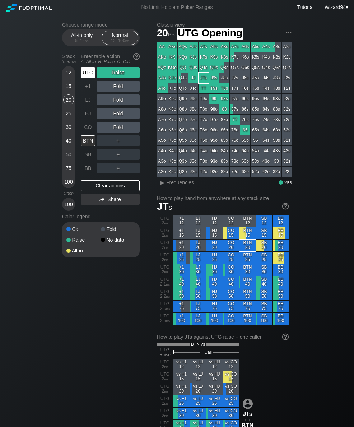
click at [87, 74] on div "UTG" at bounding box center [88, 72] width 14 height 11
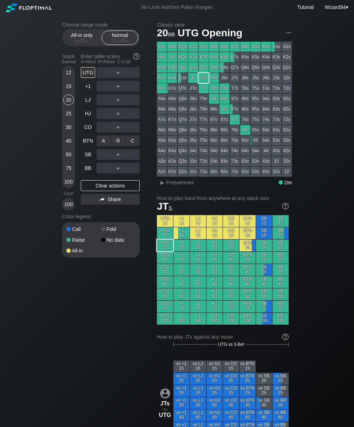
click at [115, 142] on div "R ✕" at bounding box center [118, 140] width 14 height 11
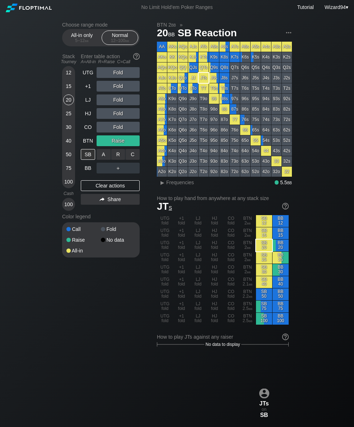
click at [115, 157] on div "R ✕" at bounding box center [118, 154] width 14 height 11
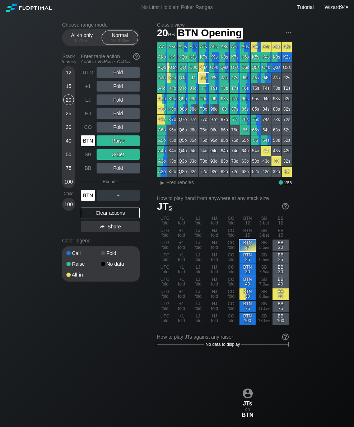
click at [90, 146] on div "BTN" at bounding box center [88, 140] width 14 height 11
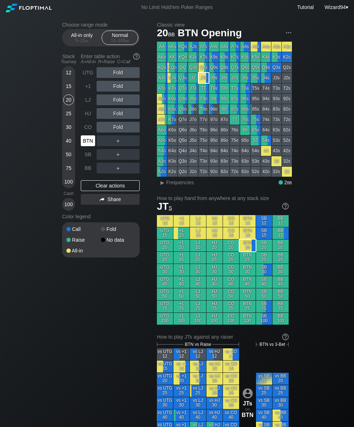
click at [86, 160] on div "SB" at bounding box center [88, 154] width 14 height 11
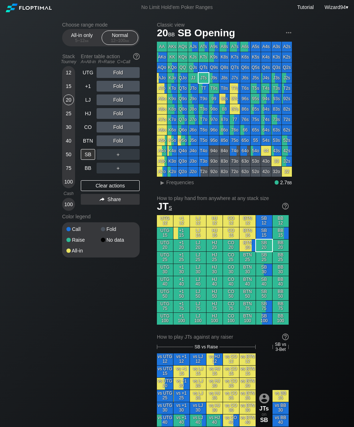
click at [58, 164] on div "Choose range mode All-in only 5 – 12 bb Normal 12 – 100 bb Stack Tourney Enter …" at bounding box center [176, 421] width 241 height 812
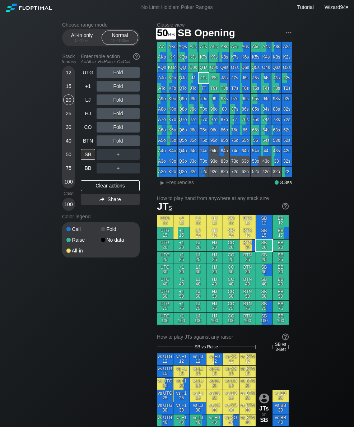
click at [67, 159] on div "50" at bounding box center [68, 154] width 11 height 11
click at [87, 92] on div "+1" at bounding box center [88, 86] width 14 height 11
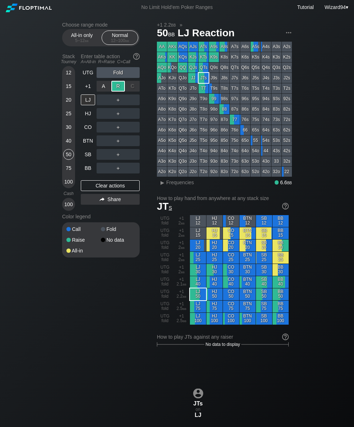
click at [86, 111] on div "HJ" at bounding box center [88, 113] width 14 height 11
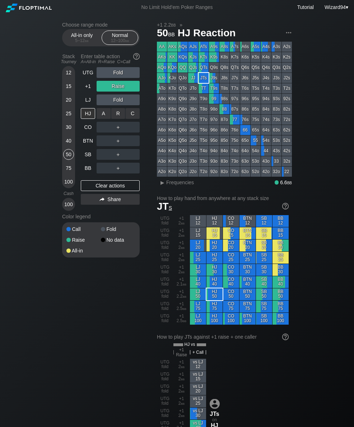
click at [120, 119] on div "R ✕" at bounding box center [118, 113] width 14 height 11
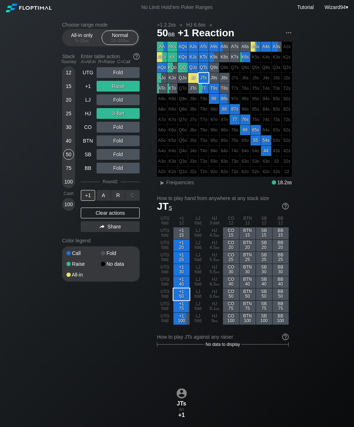
click at [115, 195] on div "R ✕" at bounding box center [118, 195] width 14 height 11
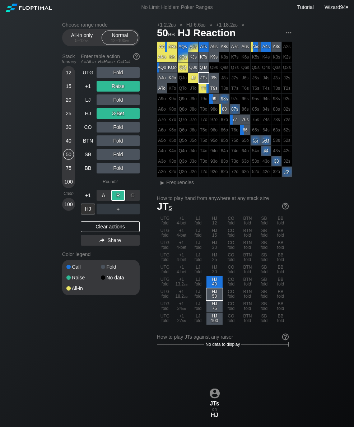
click at [69, 132] on div "30" at bounding box center [68, 127] width 11 height 11
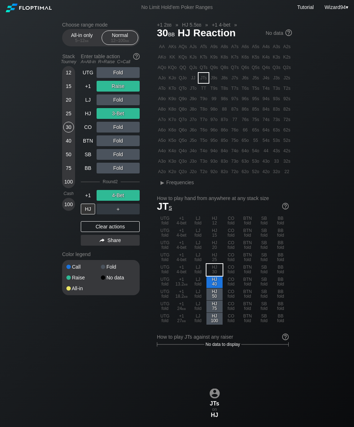
click at [69, 133] on div "30" at bounding box center [68, 127] width 11 height 11
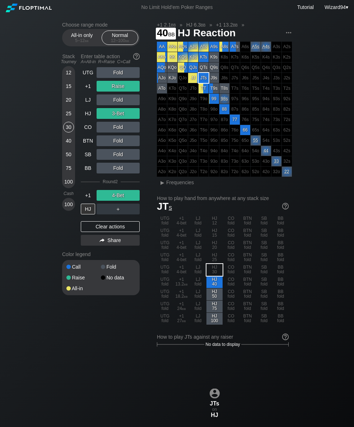
click at [68, 149] on div "40" at bounding box center [68, 142] width 11 height 14
click at [91, 91] on div "+1" at bounding box center [88, 86] width 14 height 11
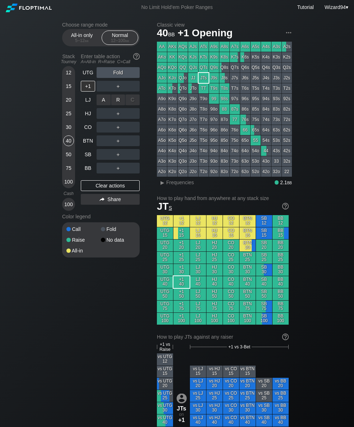
click at [118, 104] on div "R ✕" at bounding box center [118, 100] width 14 height 11
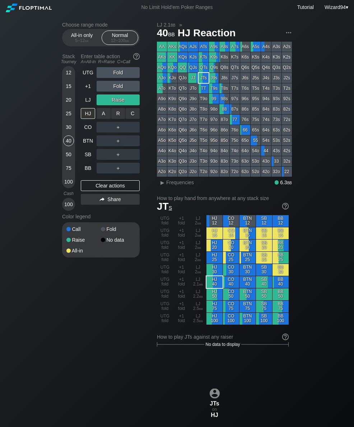
click at [116, 118] on div "R ✕" at bounding box center [118, 113] width 14 height 11
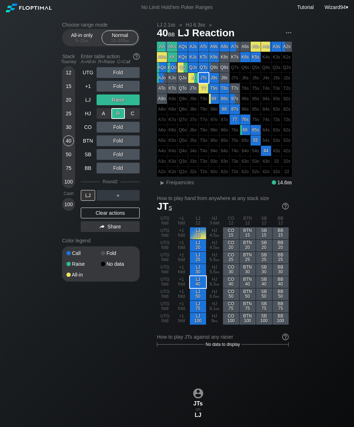
click at [73, 105] on div "20" at bounding box center [68, 100] width 11 height 11
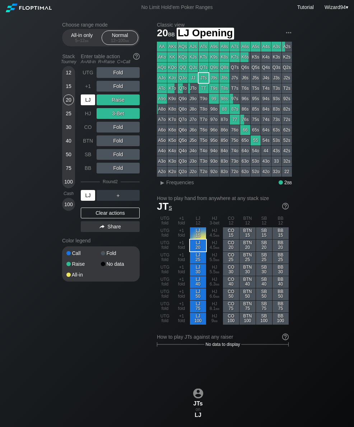
click at [90, 100] on div "LJ" at bounding box center [88, 100] width 14 height 11
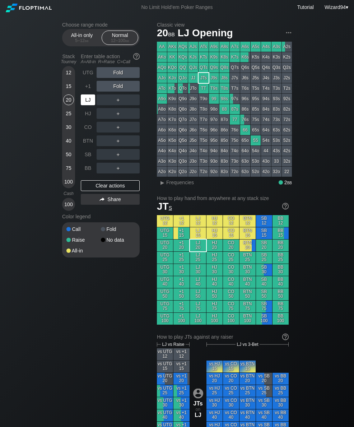
click at [92, 101] on div "LJ" at bounding box center [88, 100] width 14 height 11
click at [119, 145] on div "R ✕" at bounding box center [118, 140] width 14 height 11
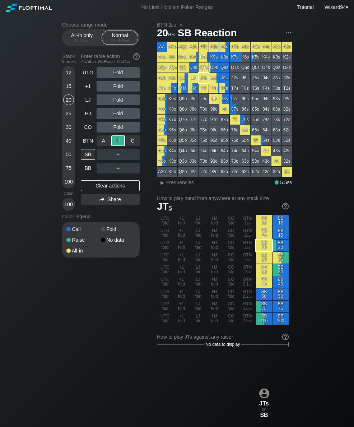
click at [69, 118] on div "25" at bounding box center [68, 113] width 11 height 11
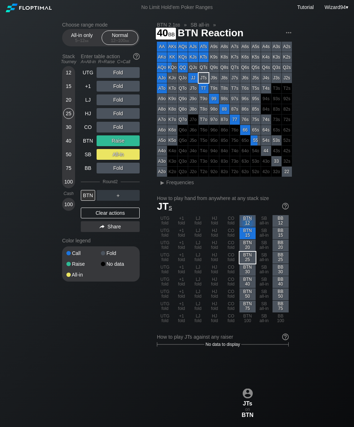
click at [68, 146] on div "40" at bounding box center [68, 140] width 11 height 11
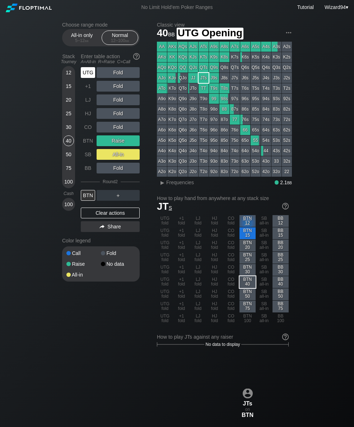
click at [86, 77] on div "UTG" at bounding box center [88, 72] width 14 height 11
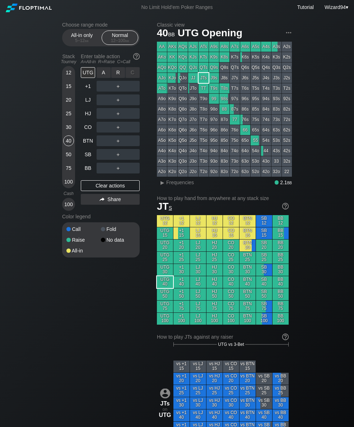
click at [119, 78] on div "R ✕" at bounding box center [118, 72] width 14 height 11
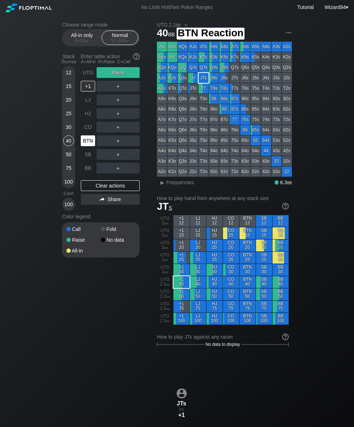
click at [89, 146] on div "BTN" at bounding box center [88, 140] width 14 height 11
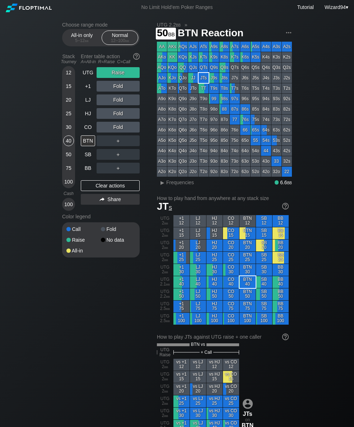
click at [69, 155] on div "50" at bounding box center [68, 154] width 11 height 11
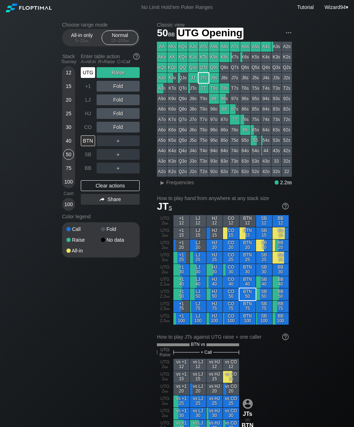
click at [89, 78] on div "UTG" at bounding box center [88, 72] width 14 height 11
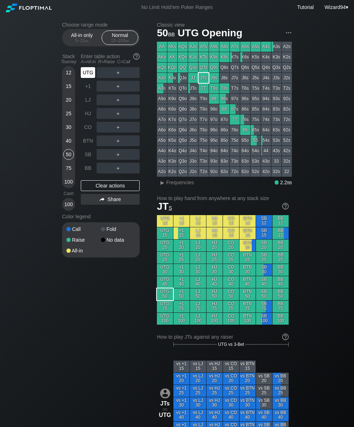
click at [118, 123] on div "＋" at bounding box center [118, 127] width 43 height 17
click at [117, 114] on div "R ✕" at bounding box center [118, 113] width 14 height 11
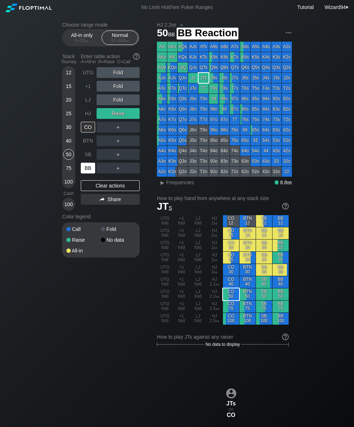
click at [82, 171] on div "BB" at bounding box center [88, 168] width 14 height 11
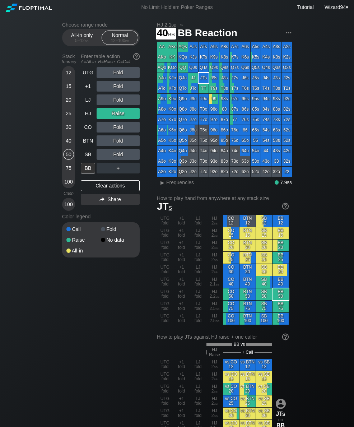
click at [67, 146] on div "40" at bounding box center [68, 140] width 11 height 11
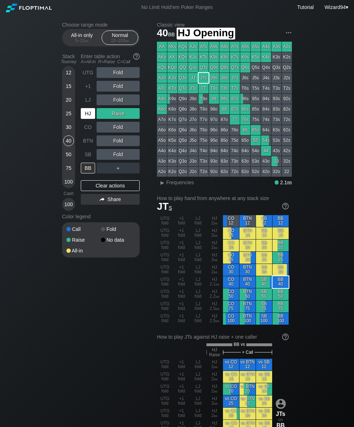
click at [83, 119] on div "HJ" at bounding box center [88, 113] width 14 height 11
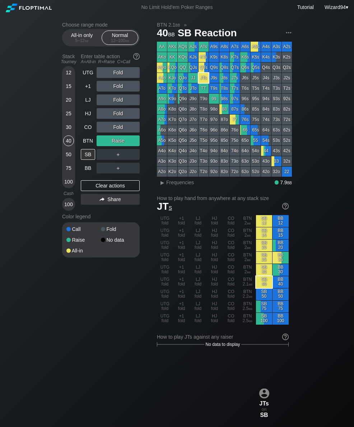
click at [85, 46] on div "All-in only 5 – 12 bb Normal 12 – 100 bb" at bounding box center [101, 37] width 78 height 17
click at [79, 36] on div "All-in only 5 – 12 bb" at bounding box center [81, 38] width 33 height 14
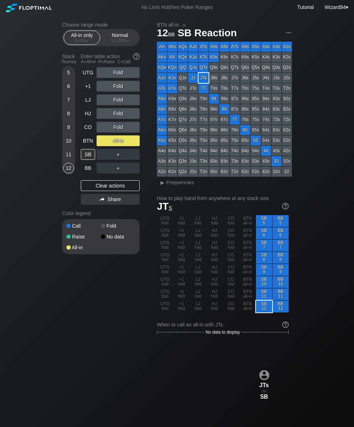
click at [70, 73] on div "5" at bounding box center [68, 72] width 11 height 11
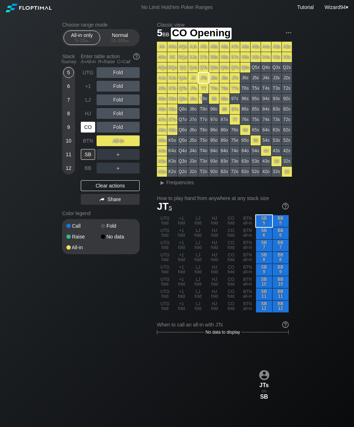
click at [89, 129] on div "CO" at bounding box center [88, 127] width 14 height 11
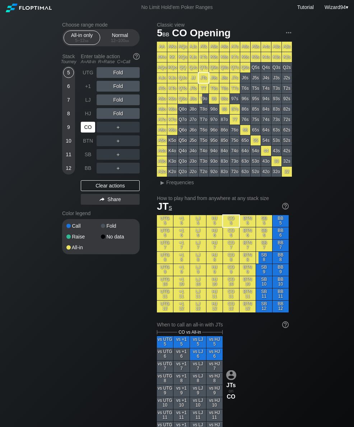
click at [89, 129] on div "CO" at bounding box center [88, 127] width 14 height 11
click at [92, 133] on div "CO" at bounding box center [88, 127] width 14 height 11
click at [87, 134] on div "CO" at bounding box center [89, 127] width 16 height 14
click at [116, 43] on div "12 – 100 bb" at bounding box center [120, 40] width 30 height 5
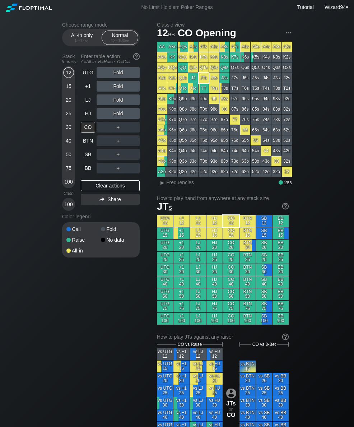
click at [68, 119] on div "25" at bounding box center [68, 113] width 11 height 11
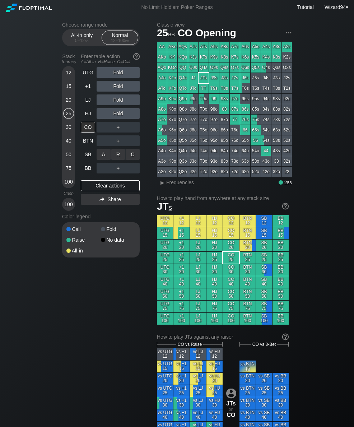
click at [117, 160] on div "R ✕" at bounding box center [118, 154] width 14 height 11
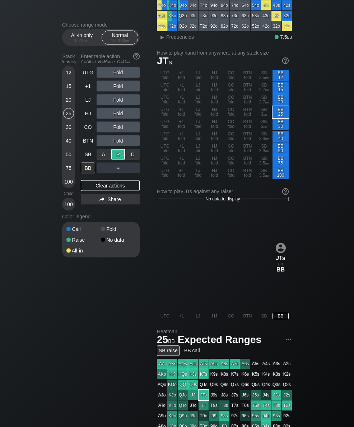
scroll to position [146, 0]
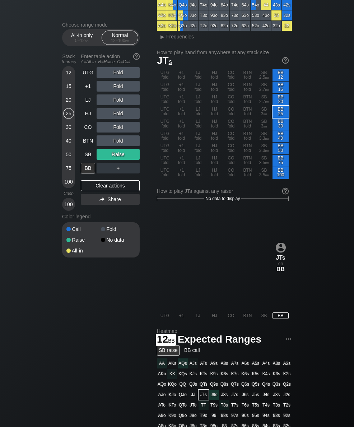
click at [70, 81] on div "12" at bounding box center [68, 74] width 11 height 14
click at [87, 119] on div "HJ" at bounding box center [88, 113] width 14 height 11
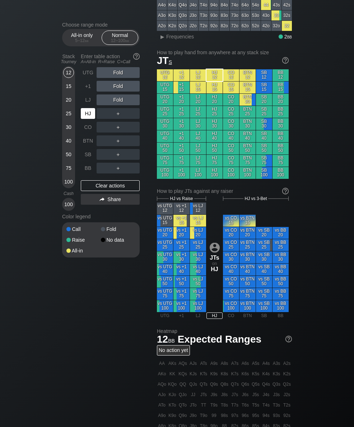
click at [88, 118] on div "HJ" at bounding box center [88, 113] width 14 height 11
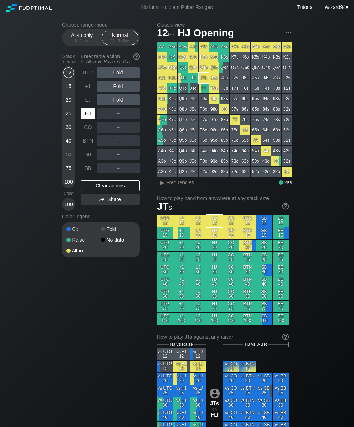
click at [86, 102] on div "LJ" at bounding box center [88, 100] width 14 height 11
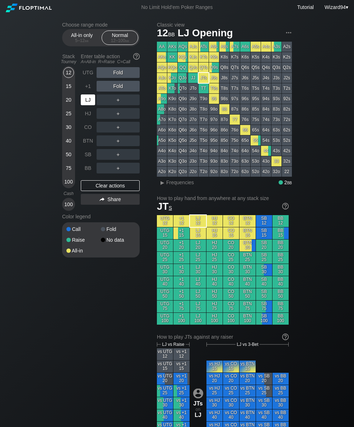
click at [84, 45] on div "All-in only 5 – 12 bb" at bounding box center [82, 38] width 37 height 14
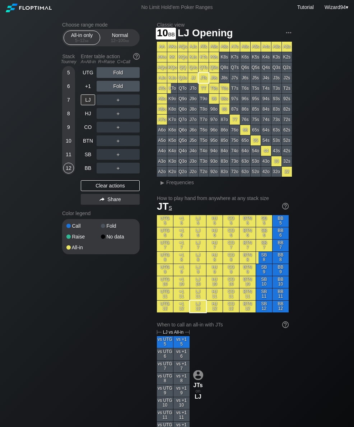
click at [69, 141] on div "10" at bounding box center [68, 140] width 11 height 11
click at [98, 157] on div "A ✕" at bounding box center [104, 154] width 14 height 11
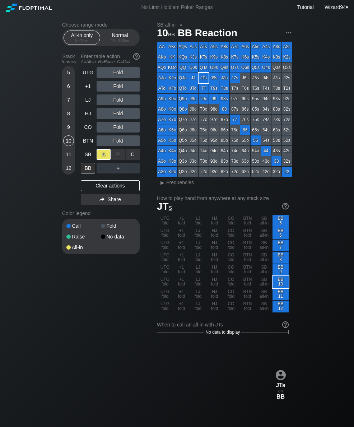
click at [120, 40] on div "12 – 100 bb" at bounding box center [120, 40] width 30 height 5
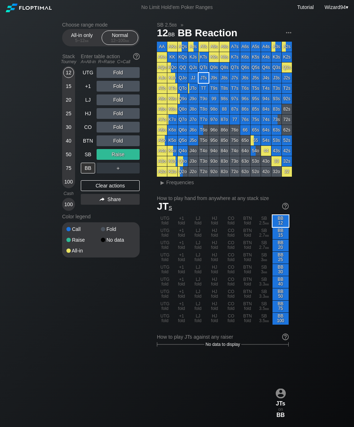
click at [66, 101] on div "20" at bounding box center [68, 100] width 11 height 11
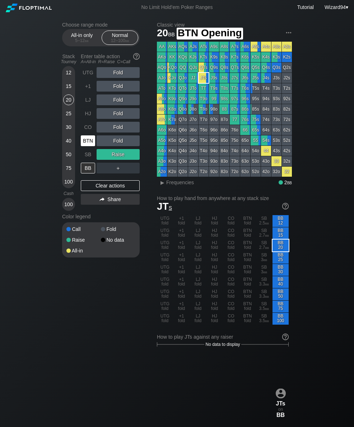
click at [84, 146] on div "BTN" at bounding box center [88, 140] width 14 height 11
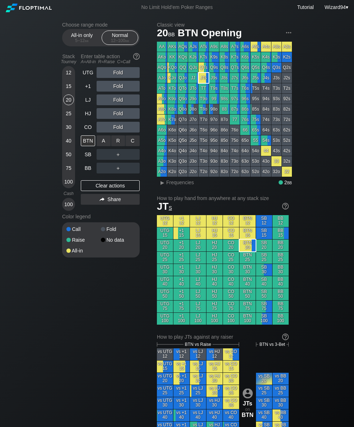
click at [118, 146] on div "R ✕" at bounding box center [118, 140] width 14 height 11
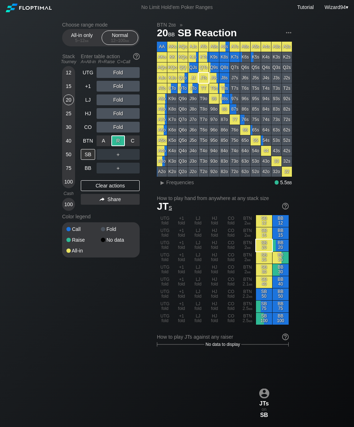
click at [63, 118] on div "25" at bounding box center [68, 113] width 11 height 11
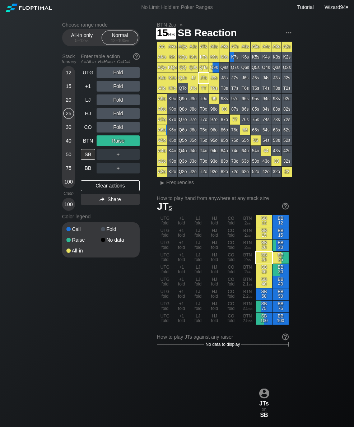
click at [64, 84] on div "15" at bounding box center [68, 88] width 11 height 14
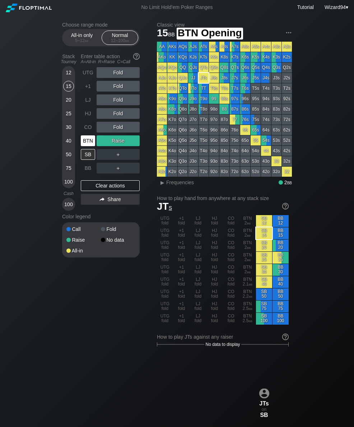
click at [91, 143] on div "BTN" at bounding box center [88, 140] width 14 height 11
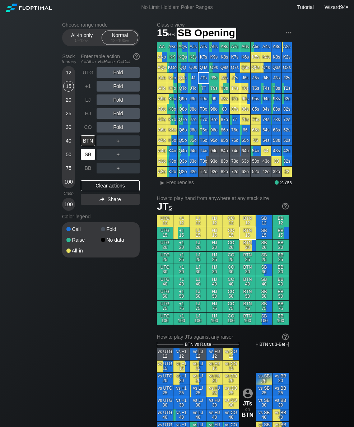
click at [87, 159] on div "SB" at bounding box center [88, 154] width 14 height 11
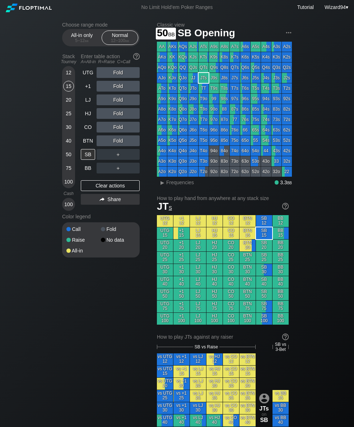
click at [64, 163] on div "50" at bounding box center [68, 156] width 11 height 14
click at [116, 144] on div "R ✕" at bounding box center [118, 140] width 14 height 11
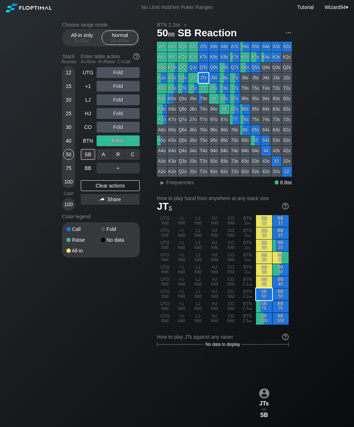
click at [135, 157] on div "C ✕" at bounding box center [133, 154] width 14 height 11
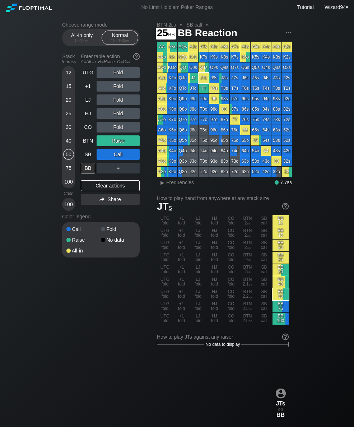
click at [67, 112] on div "25" at bounding box center [68, 113] width 11 height 11
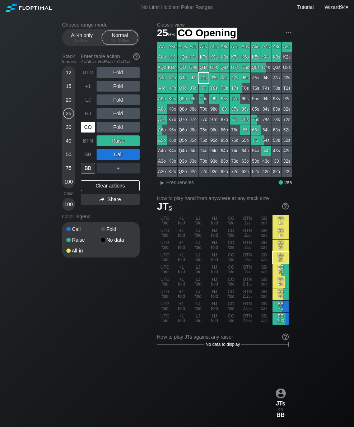
click at [88, 132] on div "CO" at bounding box center [88, 127] width 14 height 11
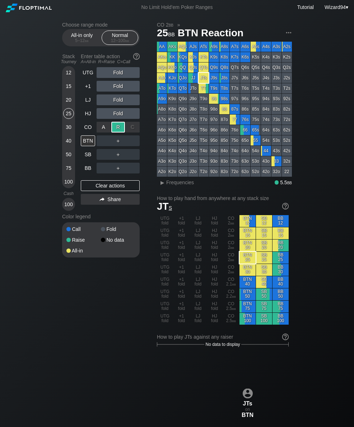
click at [89, 160] on div "SB" at bounding box center [88, 154] width 14 height 11
